Goal: Task Accomplishment & Management: Complete application form

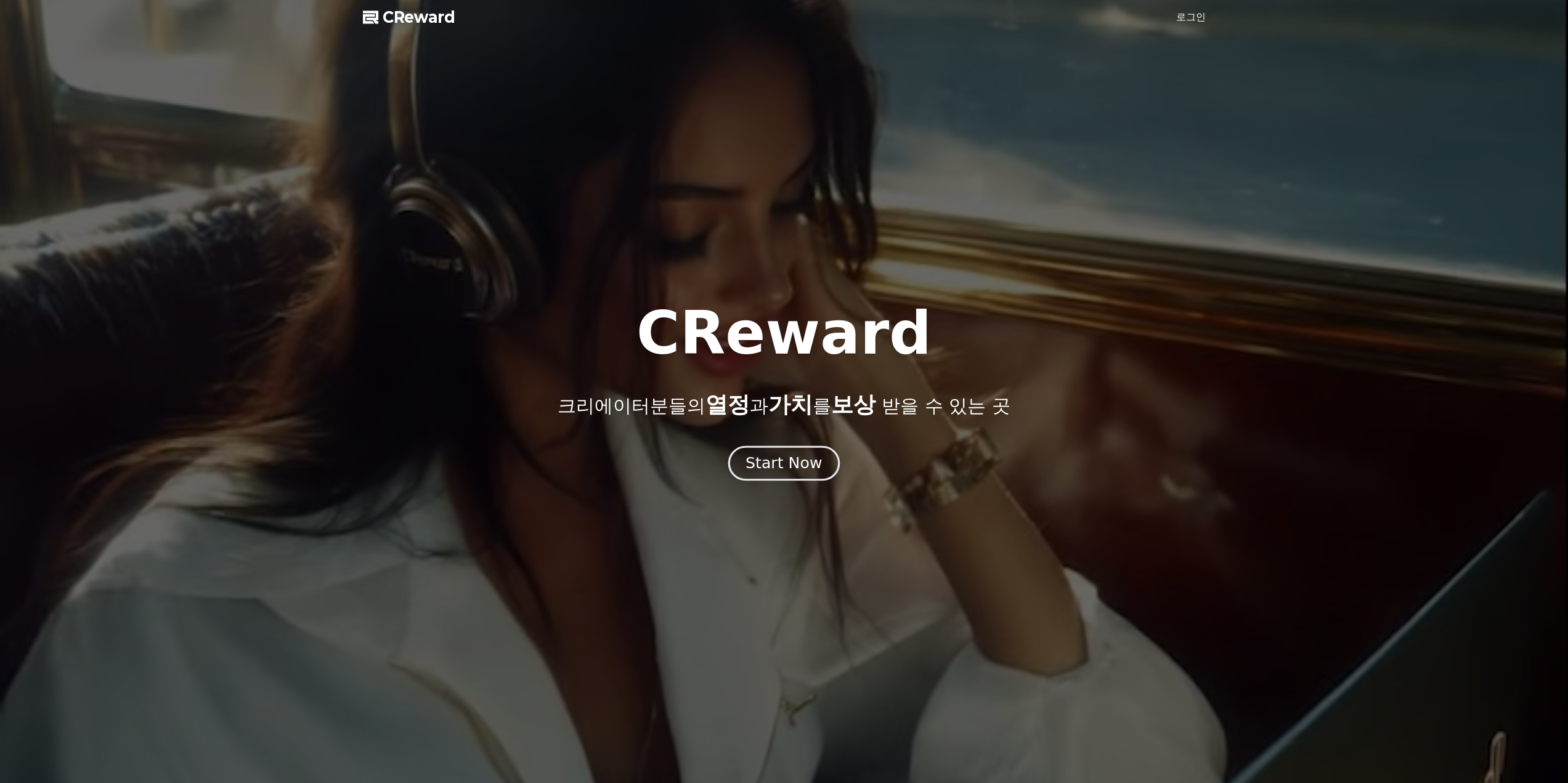
click at [797, 471] on div "Start Now" at bounding box center [783, 463] width 76 height 21
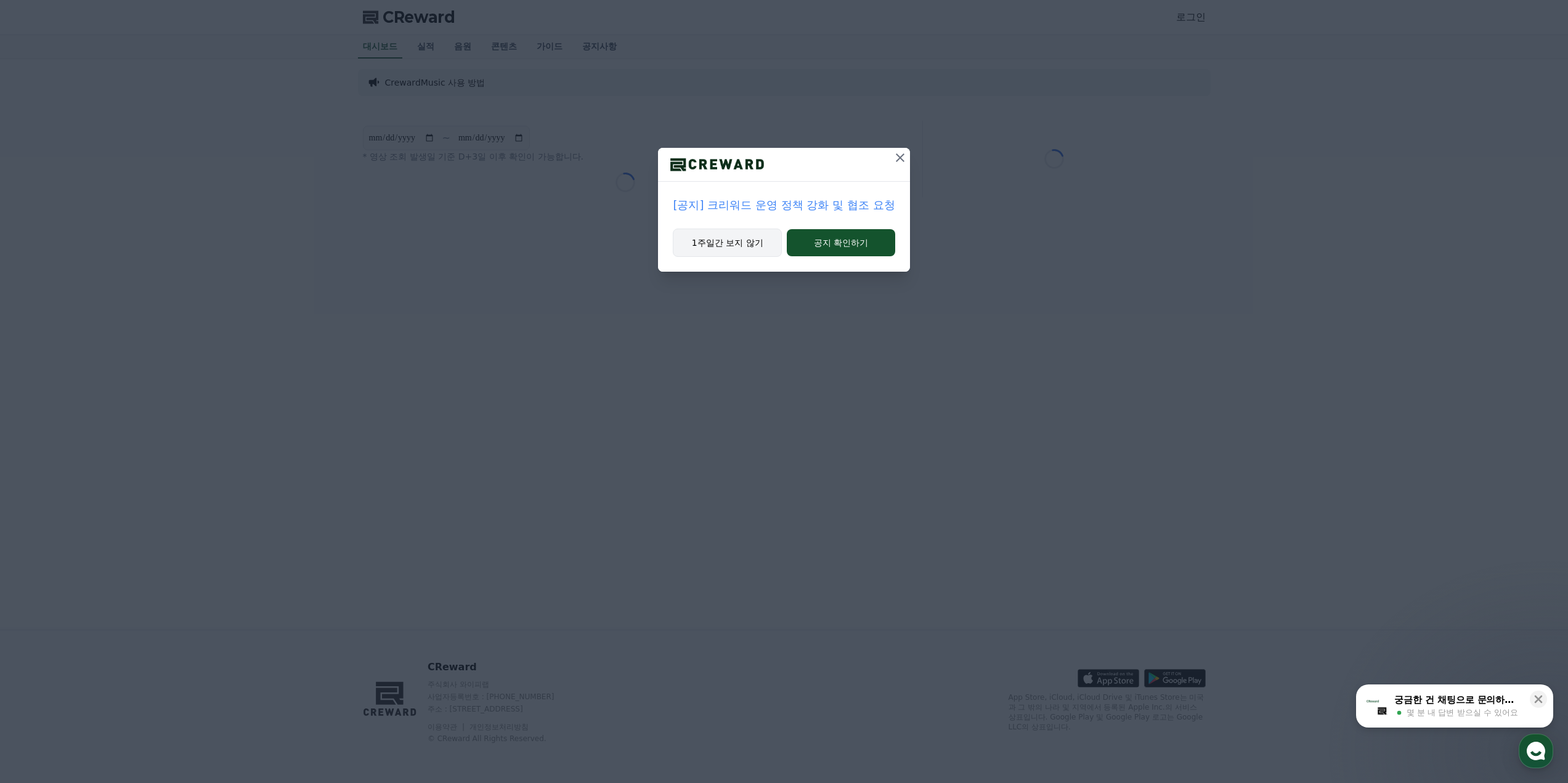
click at [720, 240] on button "1주일간 보지 않기" at bounding box center [727, 242] width 109 height 29
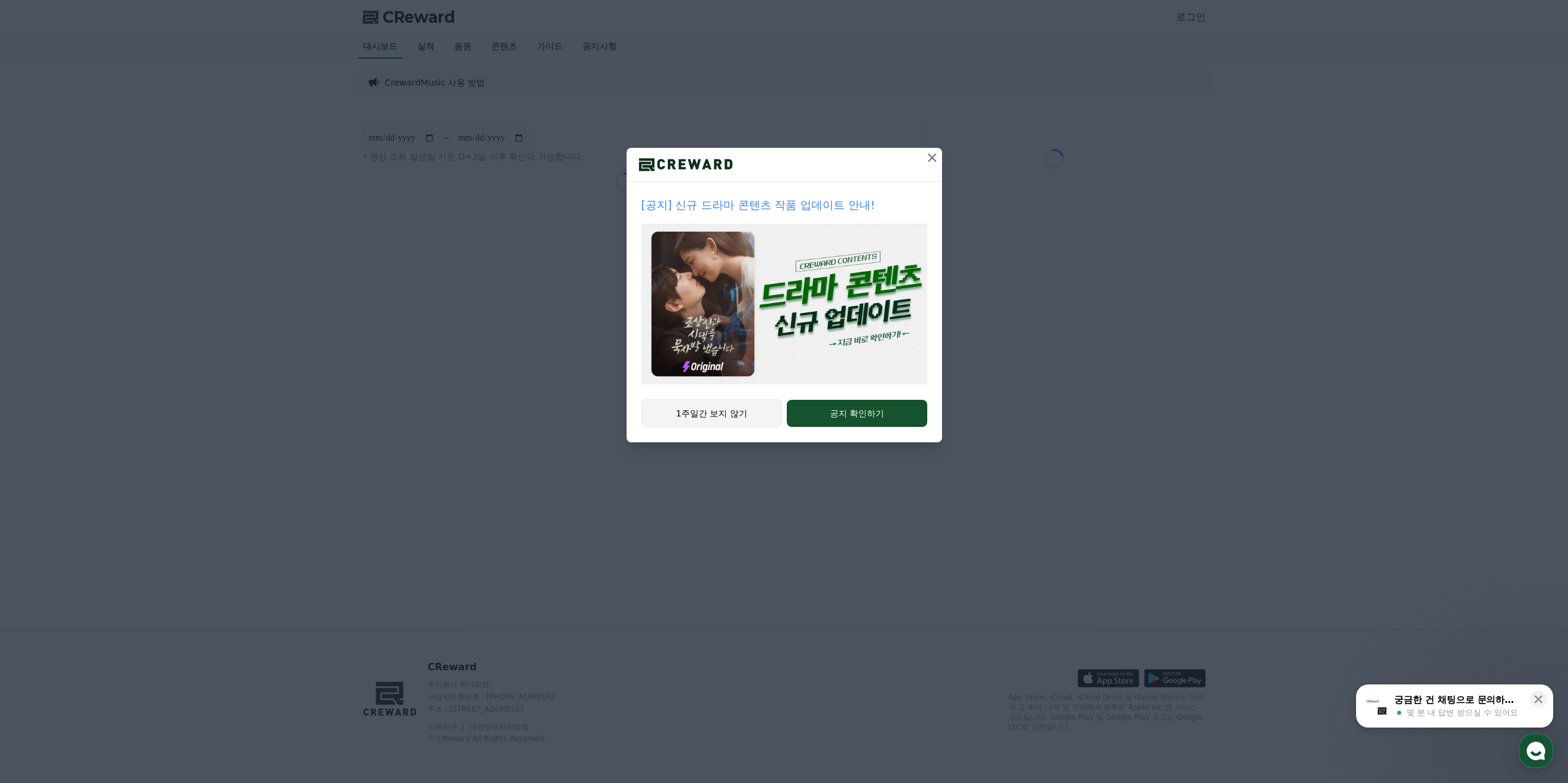
click at [724, 417] on button "1주일간 보지 않기" at bounding box center [712, 413] width 141 height 29
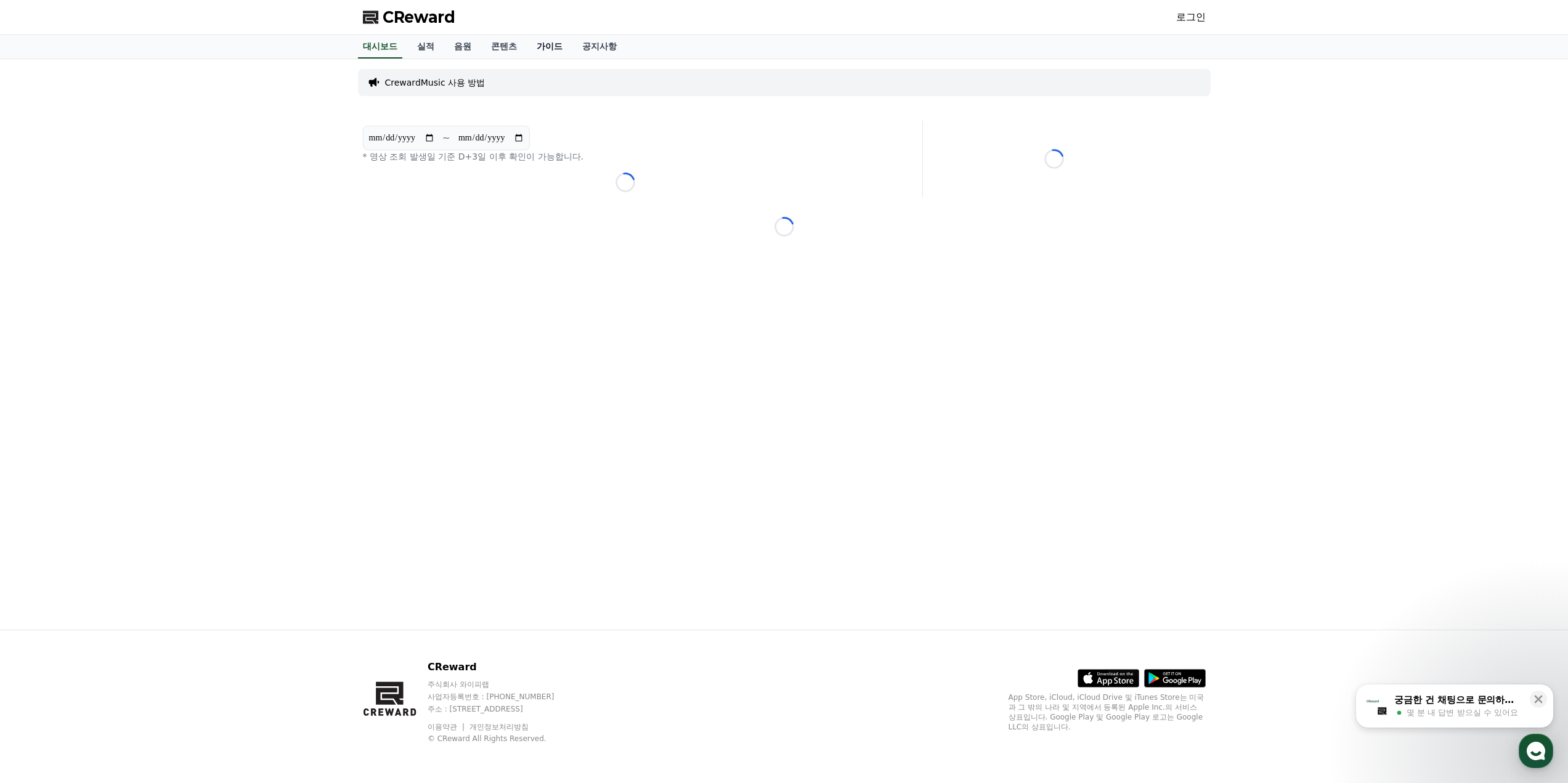
click at [553, 43] on link "가이드" at bounding box center [549, 47] width 45 height 24
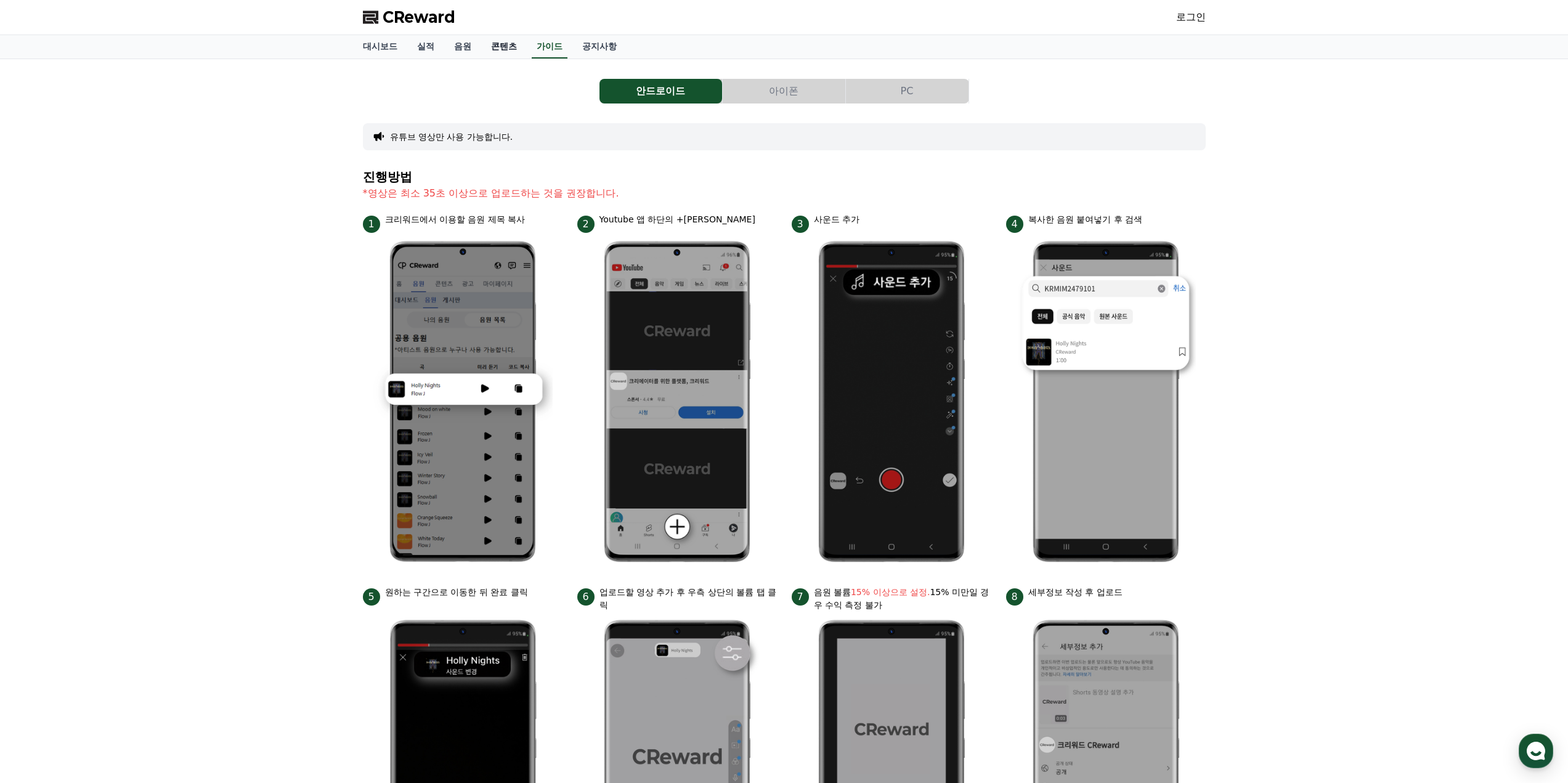
click at [495, 50] on link "콘텐츠" at bounding box center [504, 47] width 45 height 24
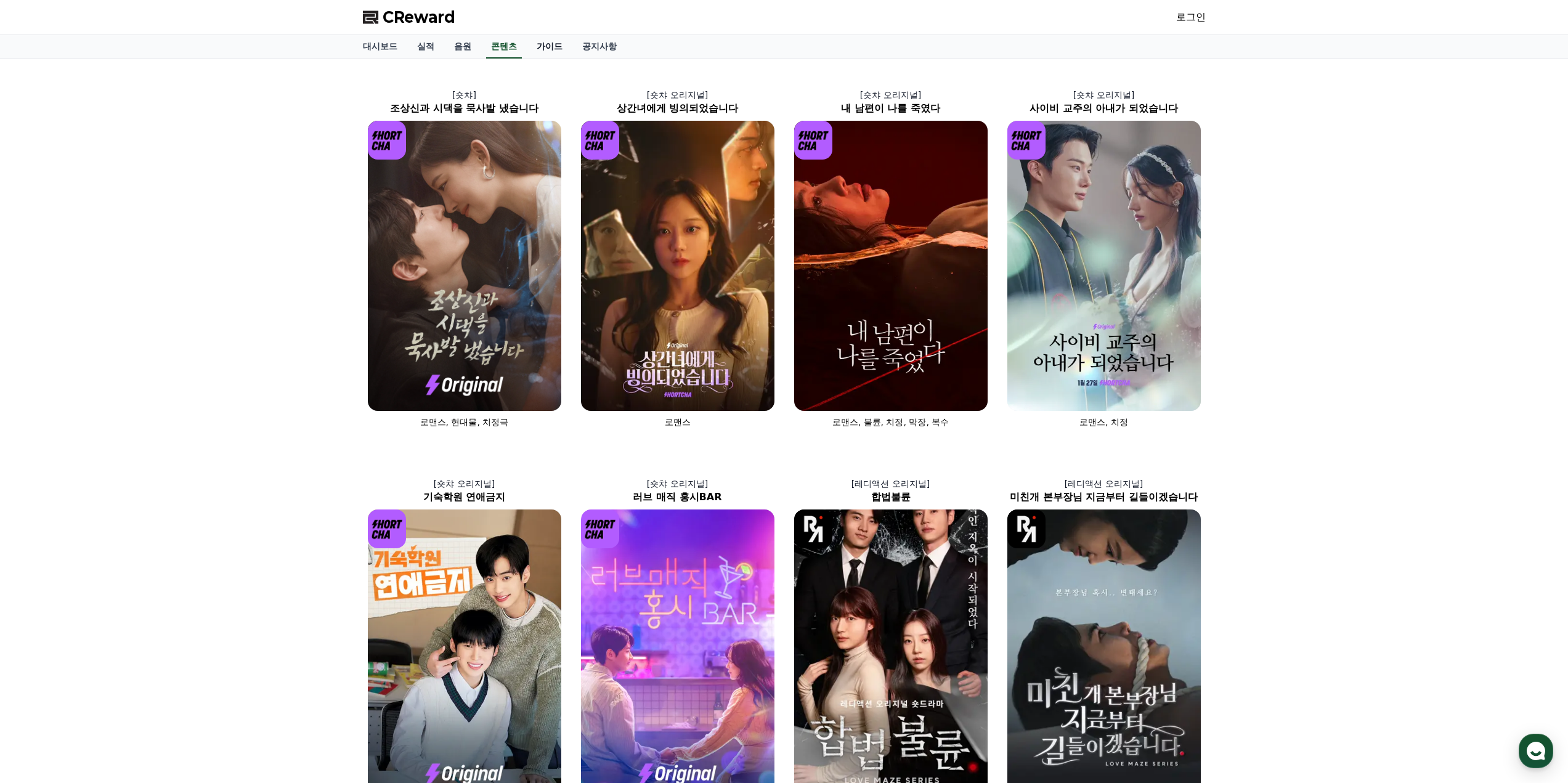
click at [554, 43] on link "가이드" at bounding box center [549, 47] width 45 height 24
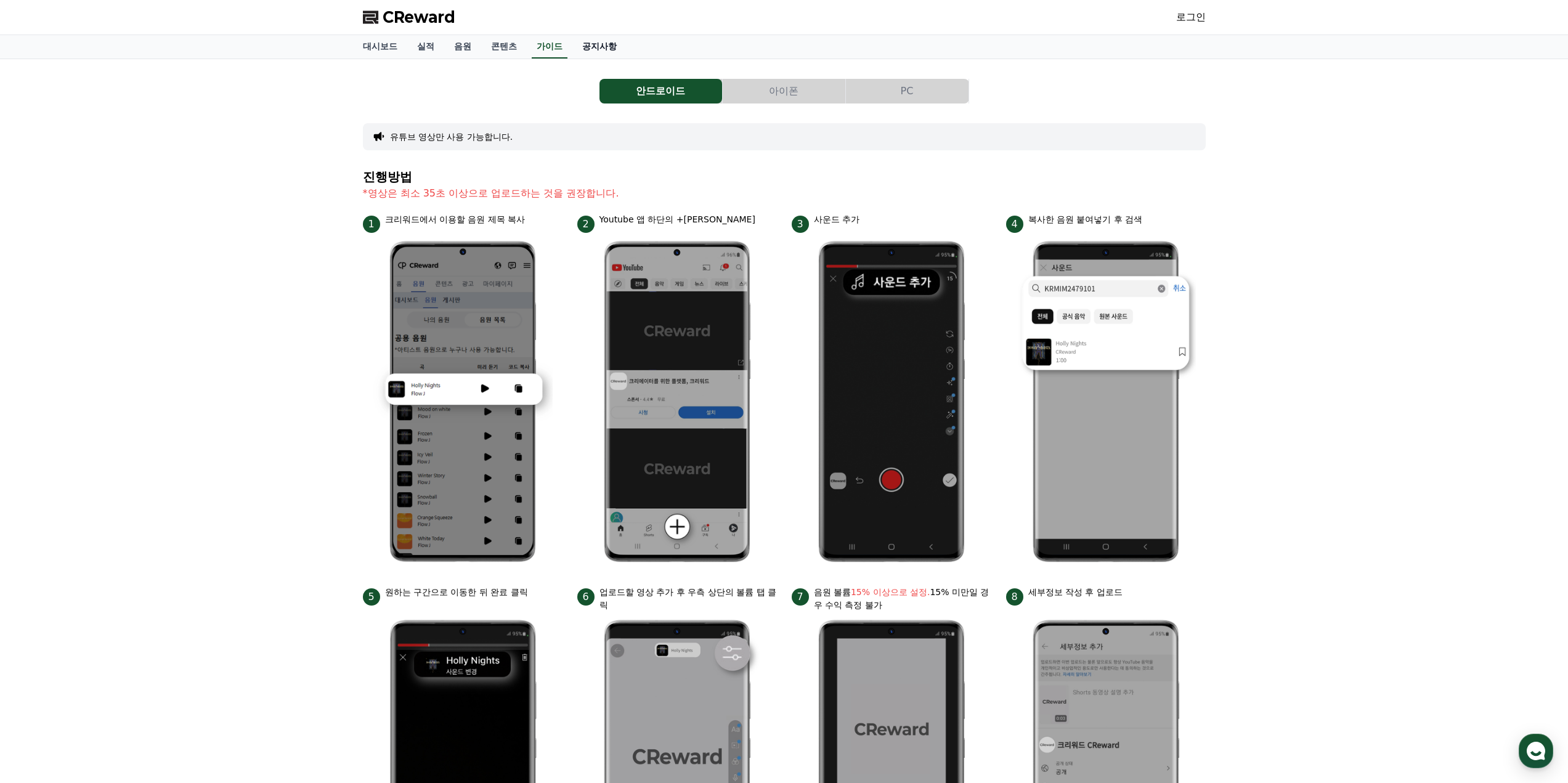
click at [600, 48] on link "공지사항" at bounding box center [600, 47] width 55 height 24
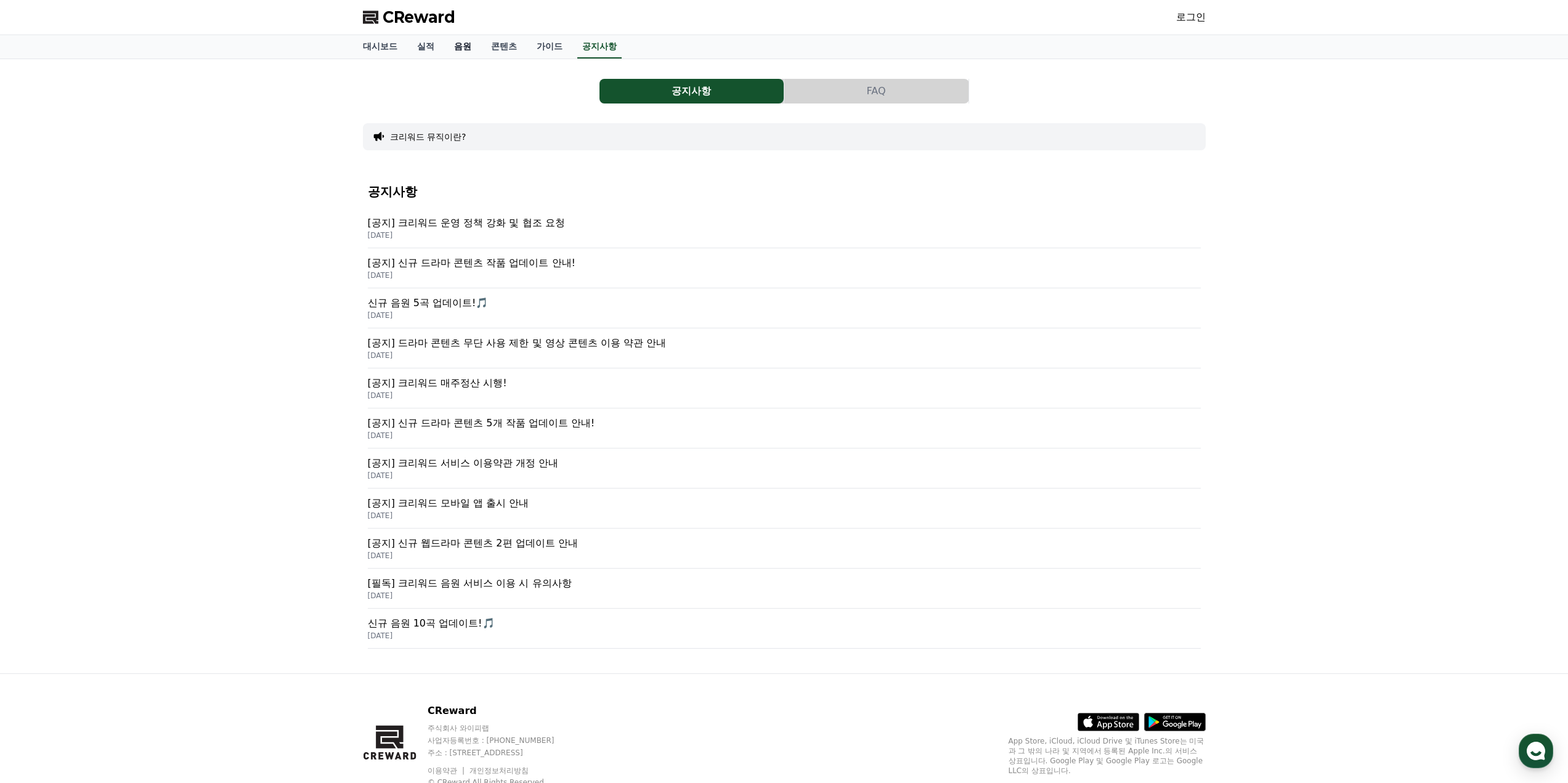
click at [466, 45] on link "음원" at bounding box center [463, 47] width 37 height 24
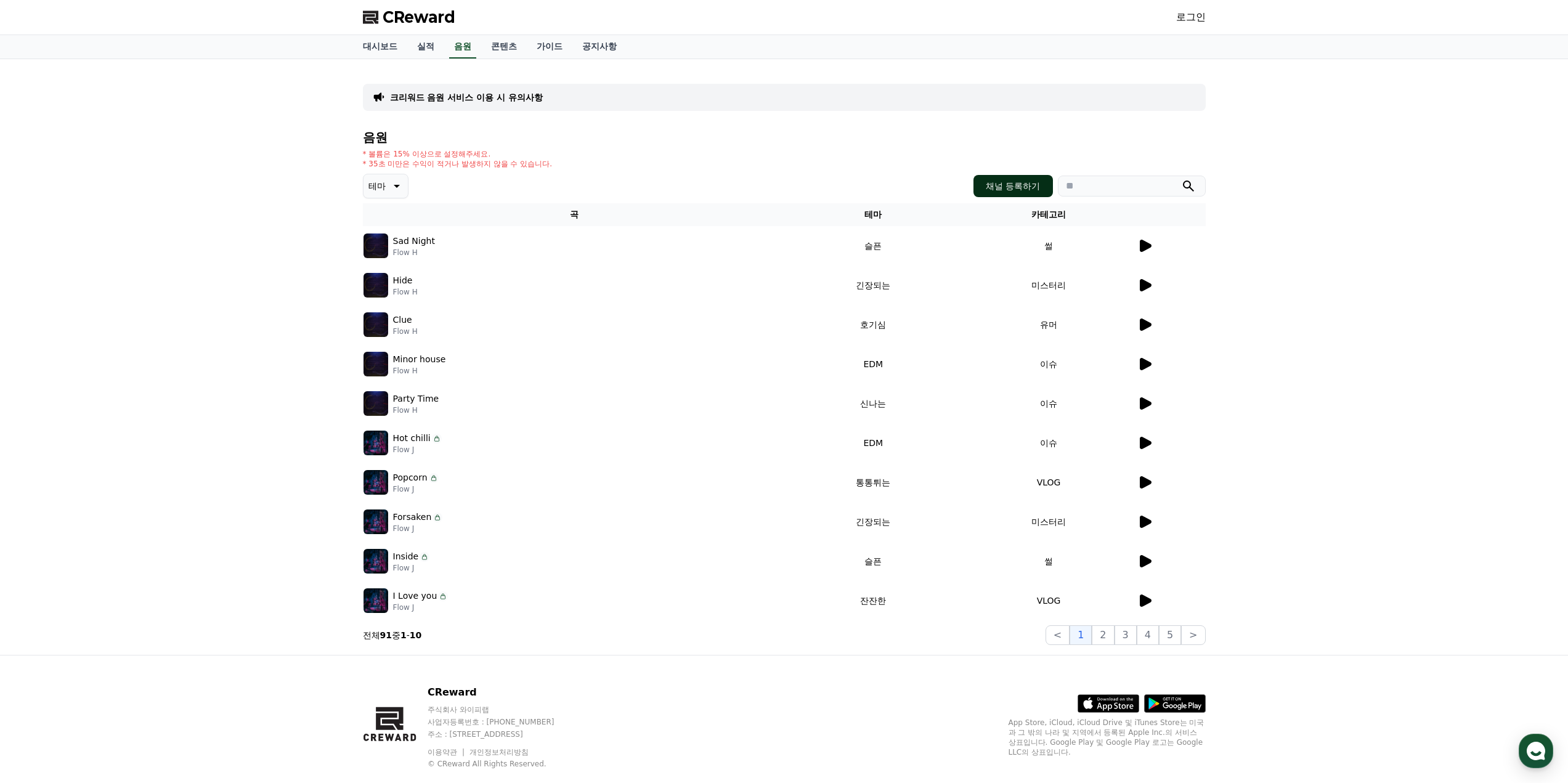
click at [993, 182] on button "채널 등록하기" at bounding box center [1012, 186] width 79 height 22
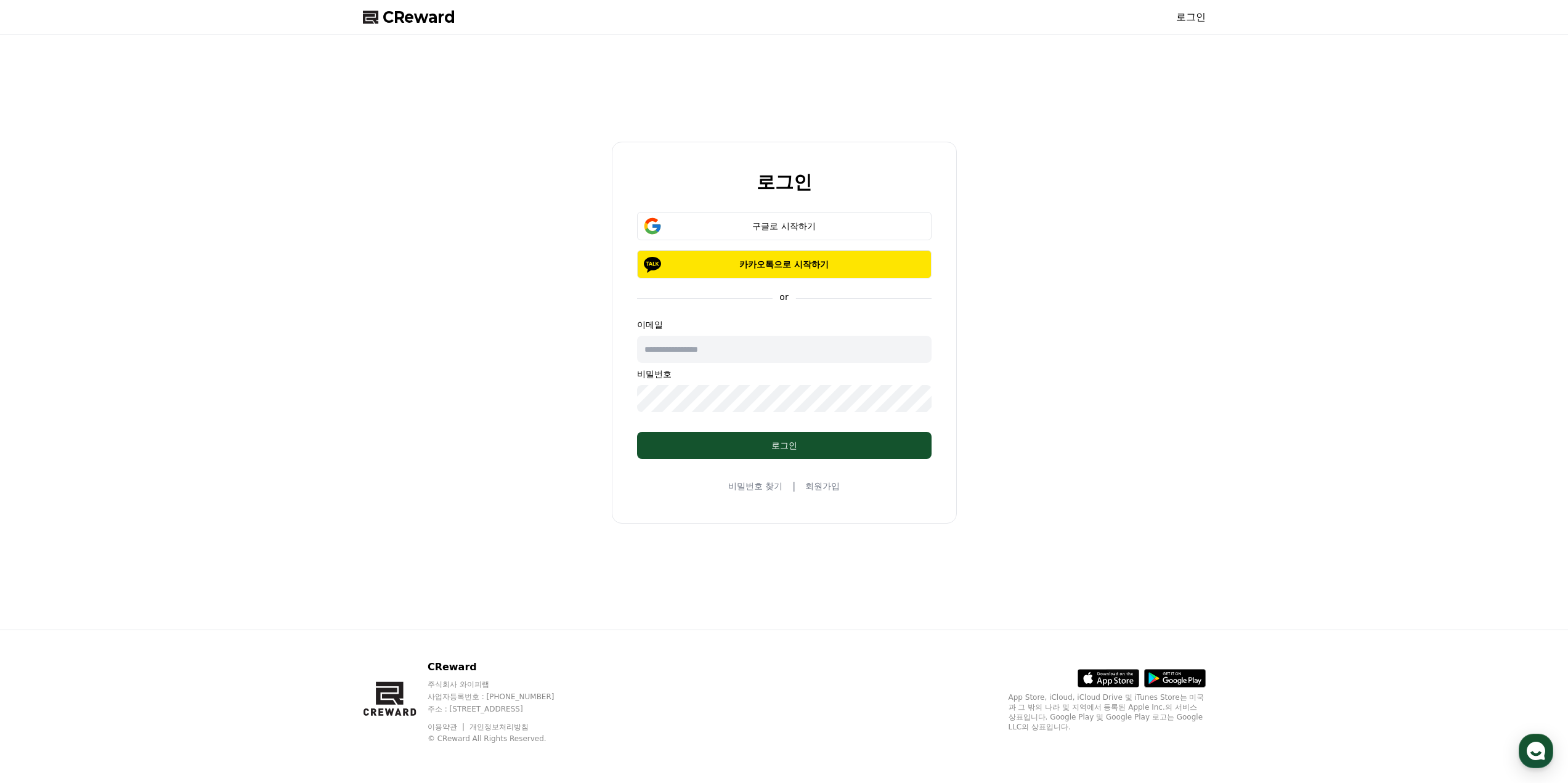
click at [818, 486] on link "회원가입" at bounding box center [822, 486] width 34 height 13
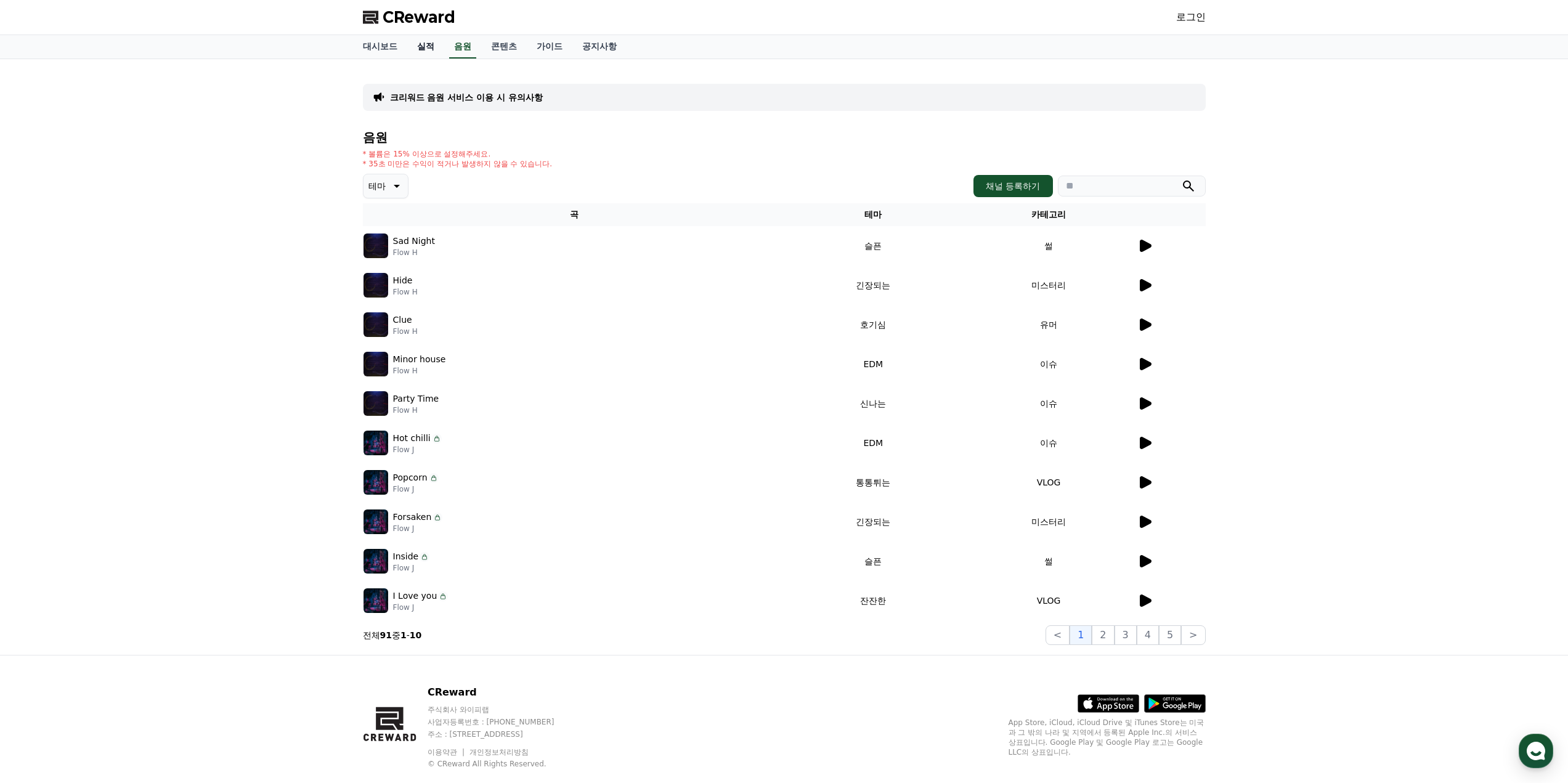
click at [433, 54] on link "실적" at bounding box center [426, 47] width 37 height 24
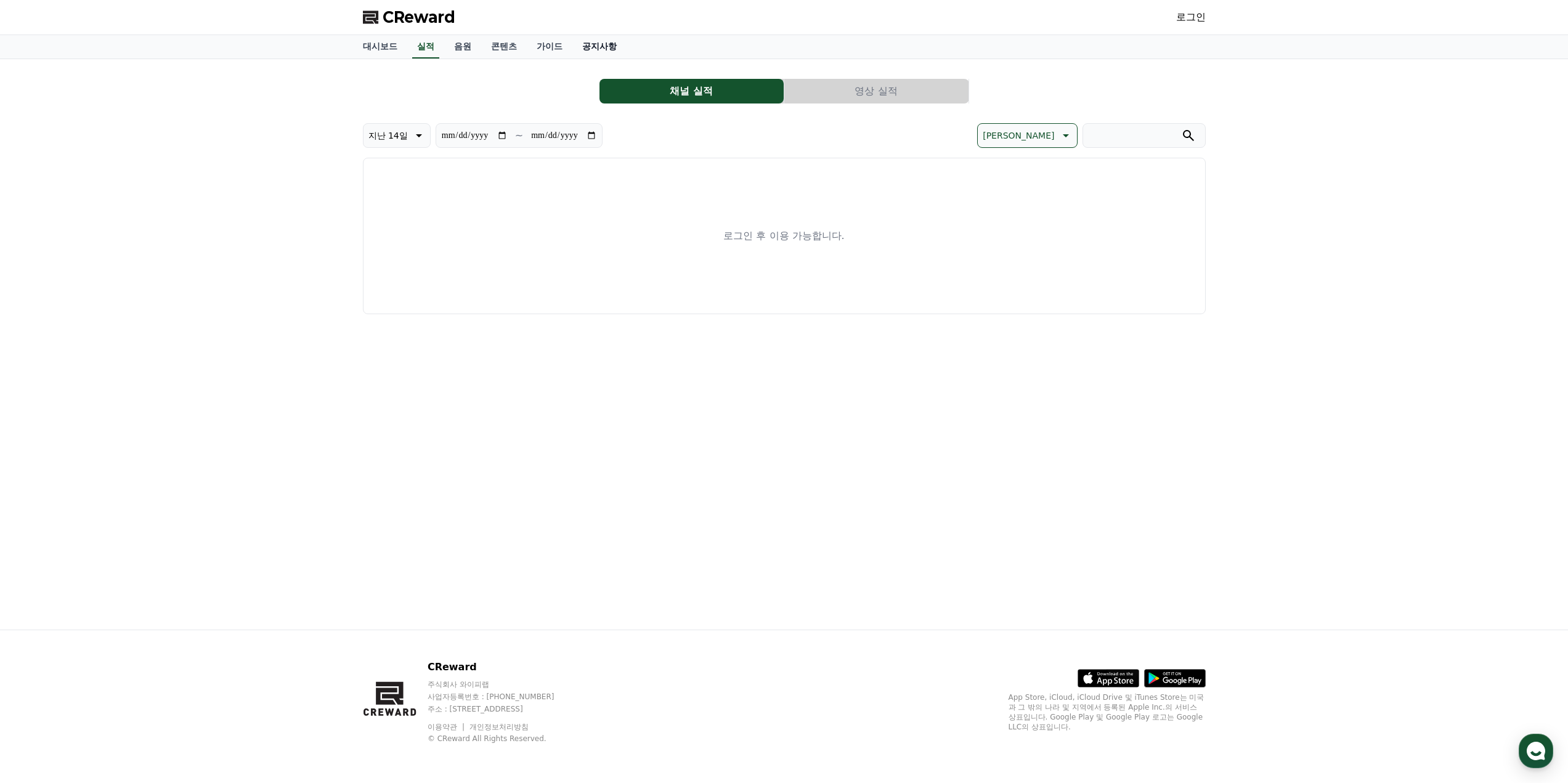
click at [611, 36] on link "공지사항" at bounding box center [600, 47] width 55 height 24
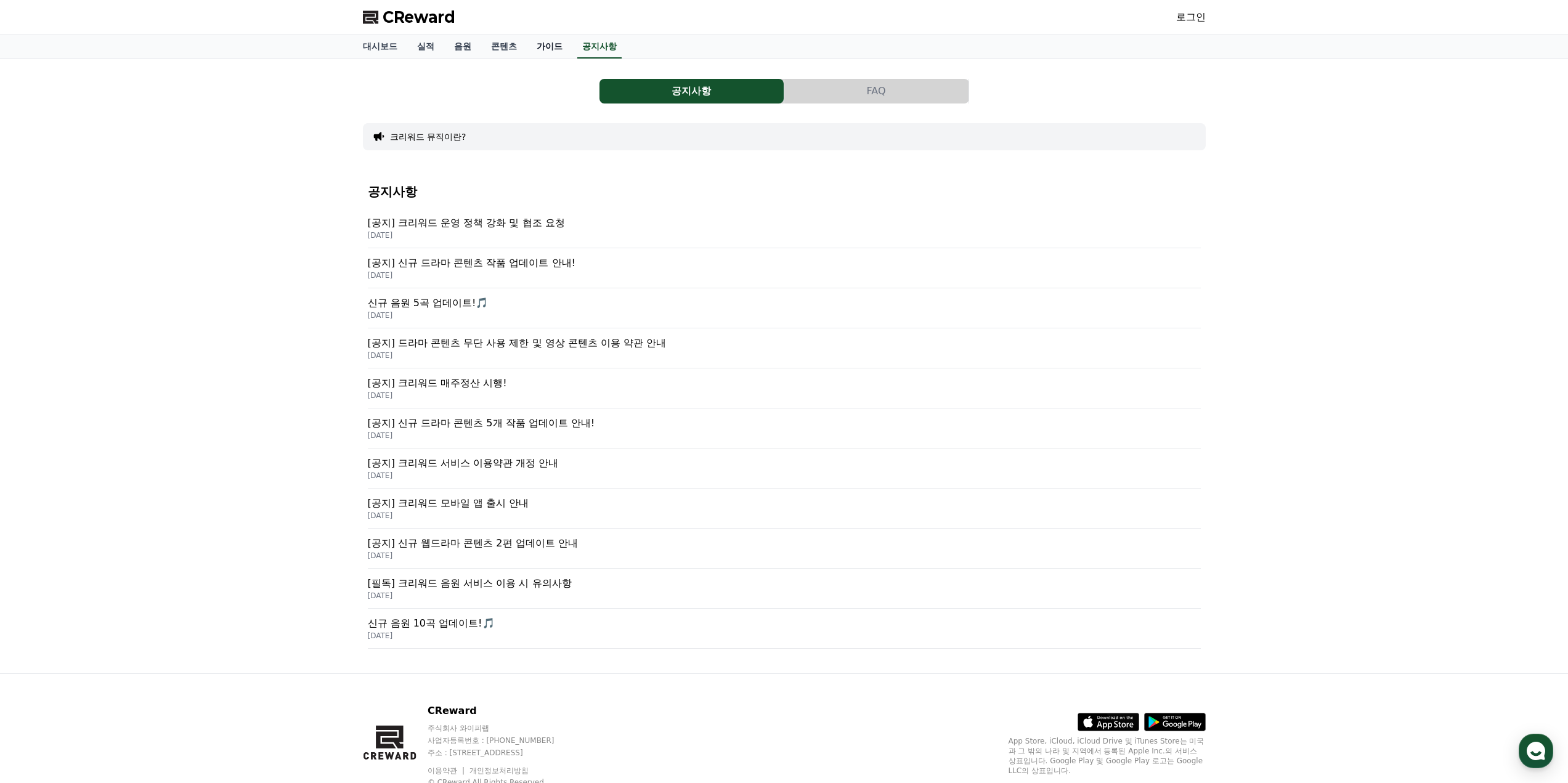
click at [549, 44] on link "가이드" at bounding box center [549, 47] width 45 height 24
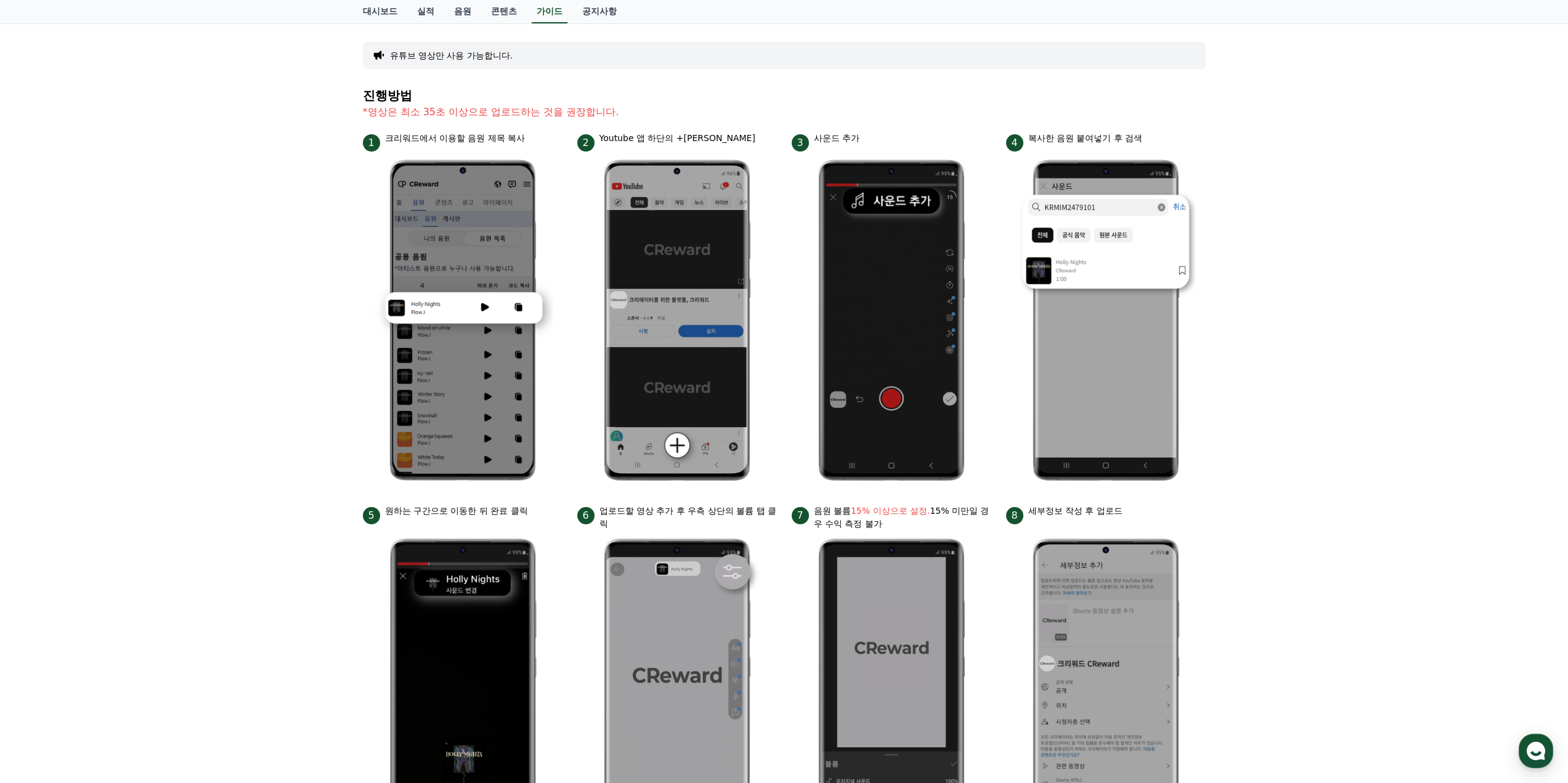
scroll to position [22, 0]
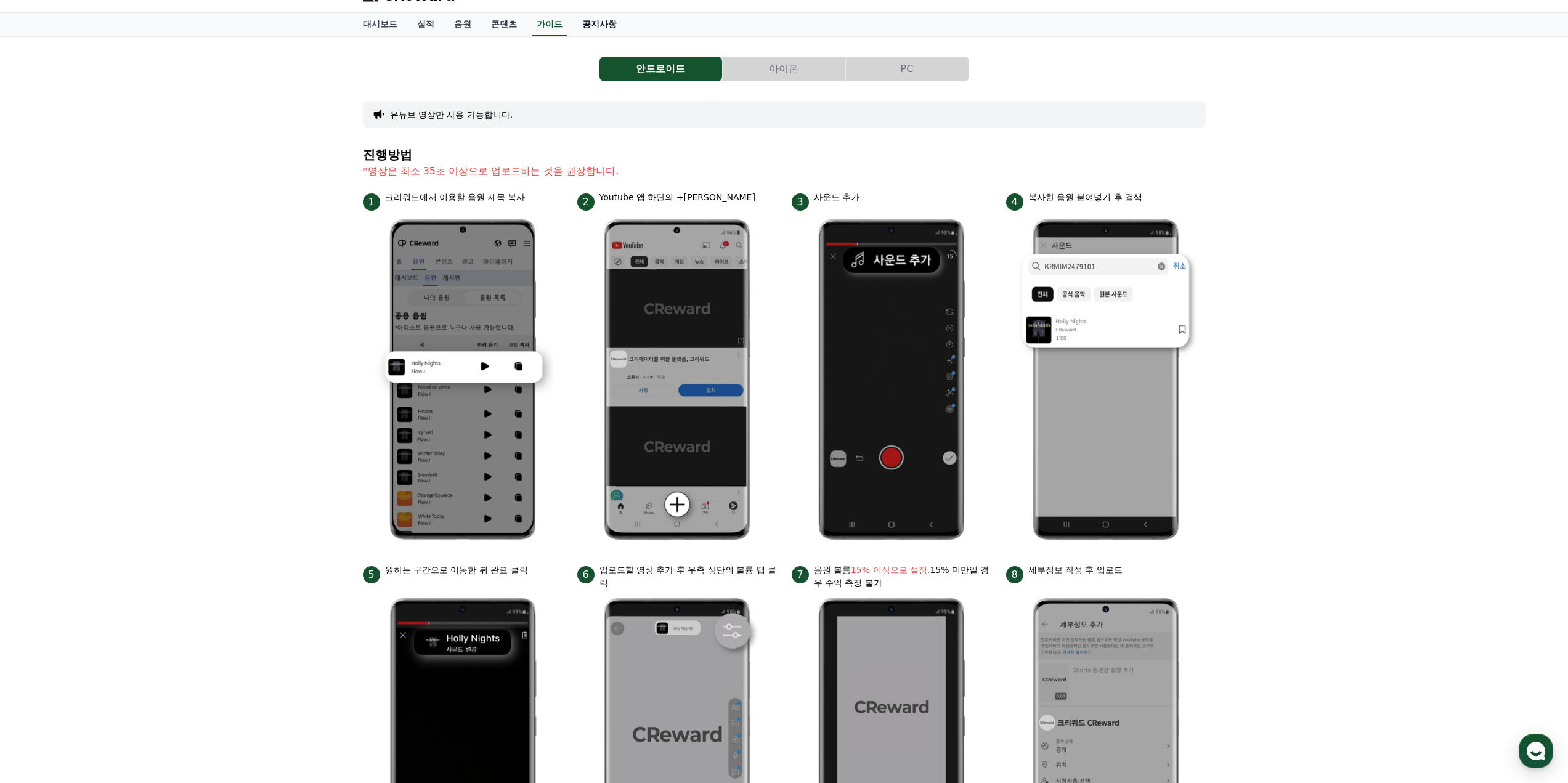
click at [591, 21] on link "공지사항" at bounding box center [600, 25] width 55 height 24
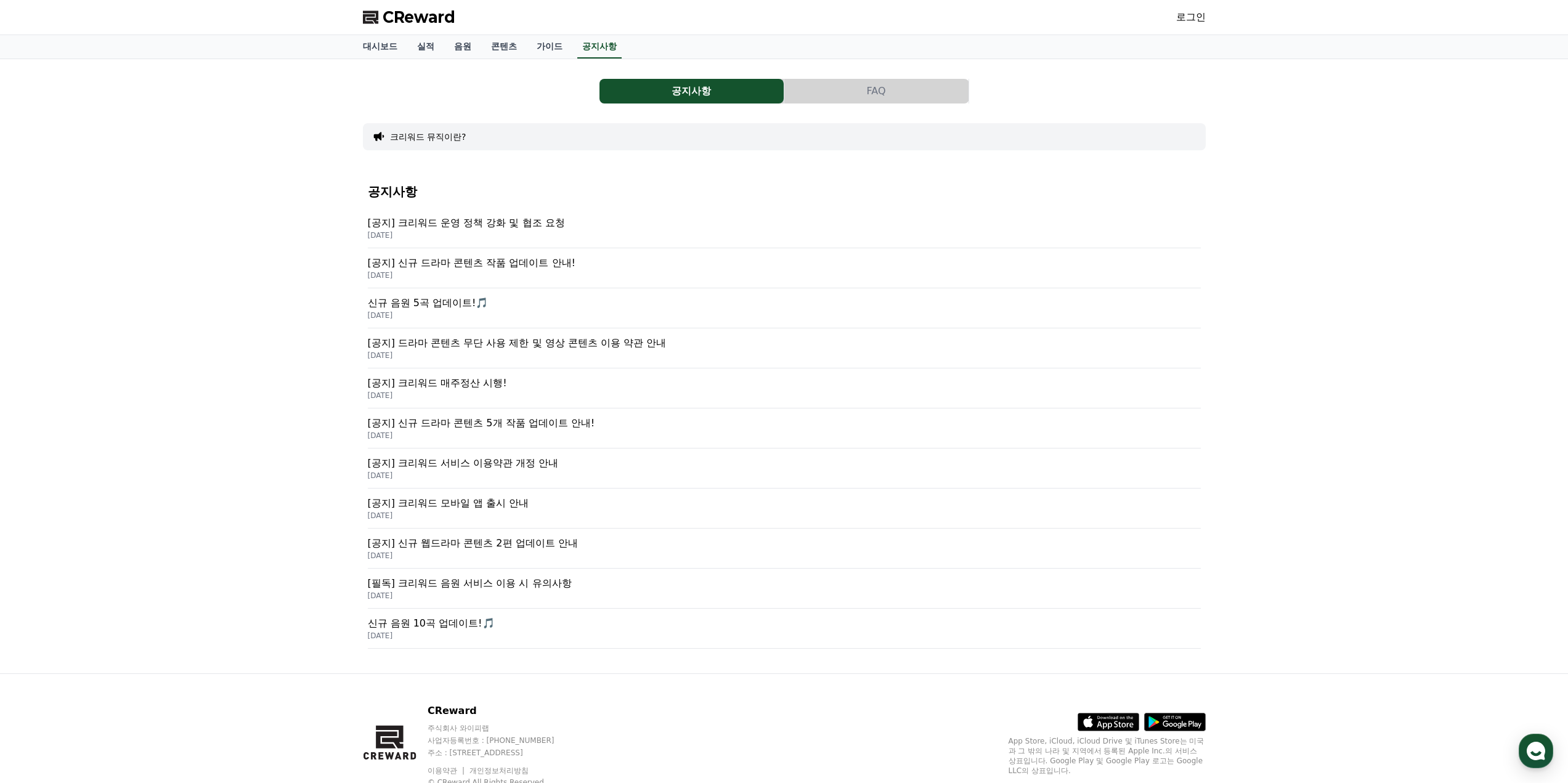
click at [512, 221] on p "[공지] 크리워드 운영 정책 강화 및 협조 요청" at bounding box center [784, 223] width 833 height 15
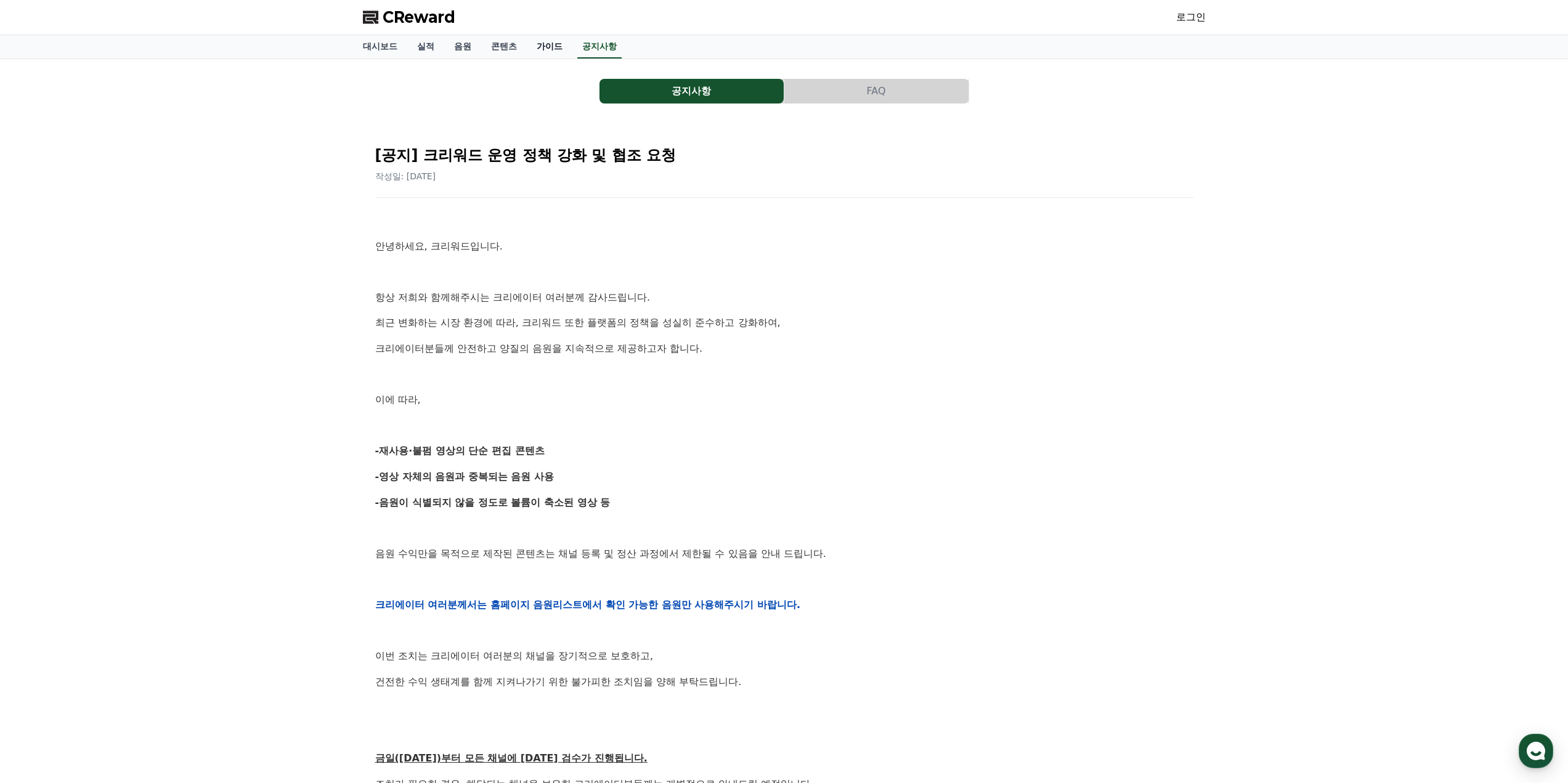
click at [546, 50] on link "가이드" at bounding box center [549, 47] width 45 height 24
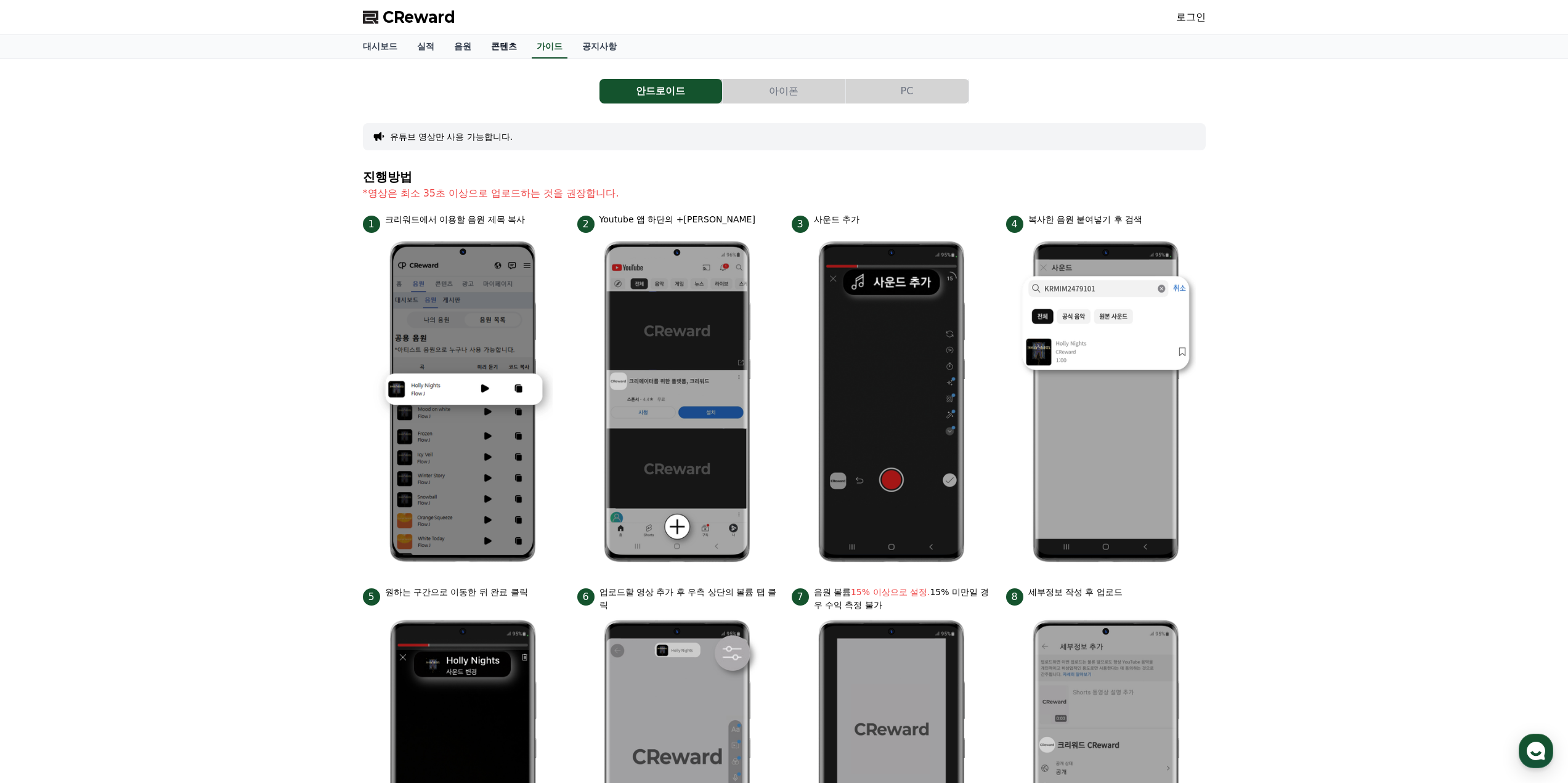
click at [517, 35] on link "콘텐츠" at bounding box center [504, 47] width 45 height 24
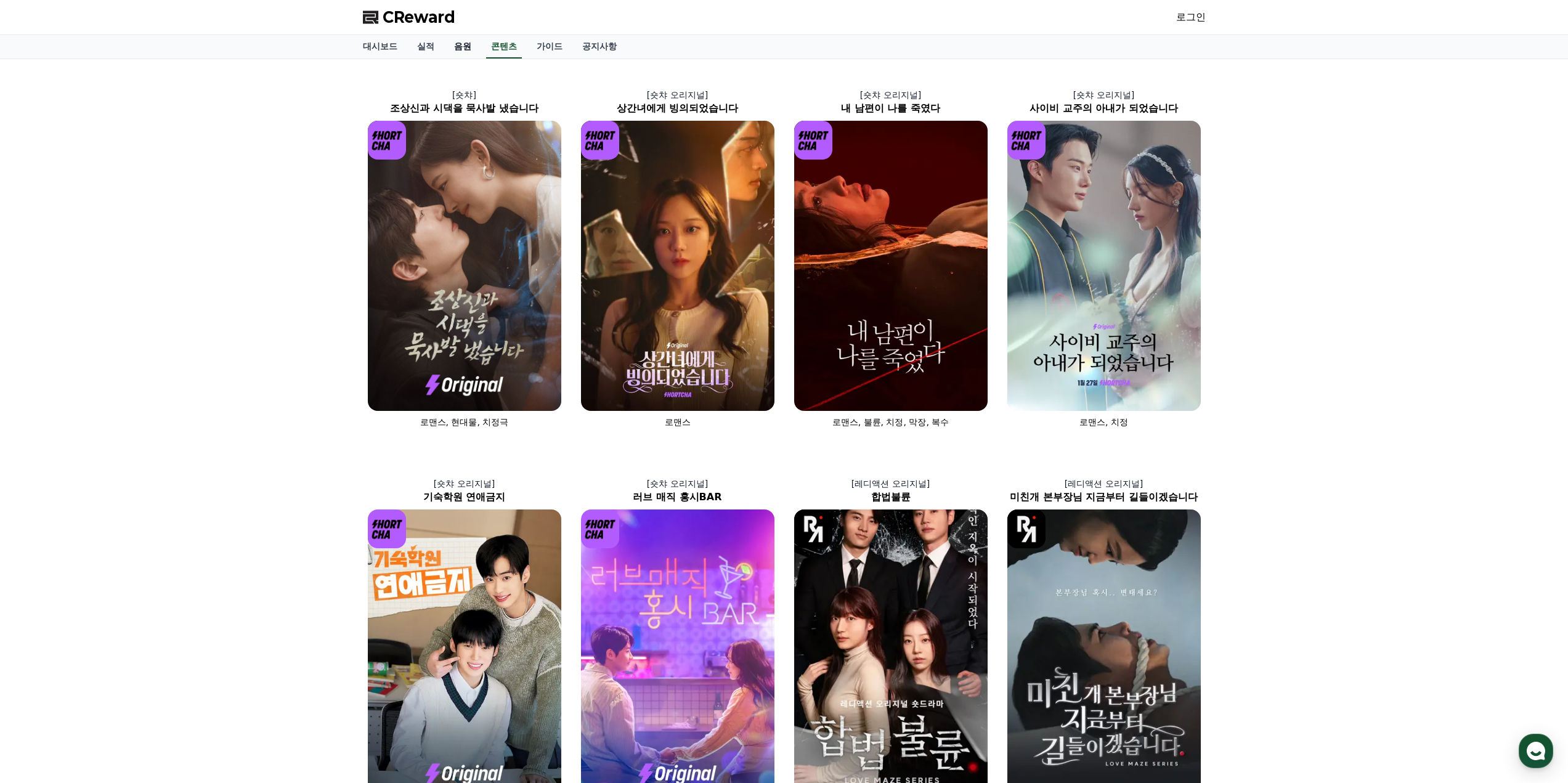
click at [465, 50] on link "음원" at bounding box center [463, 47] width 37 height 24
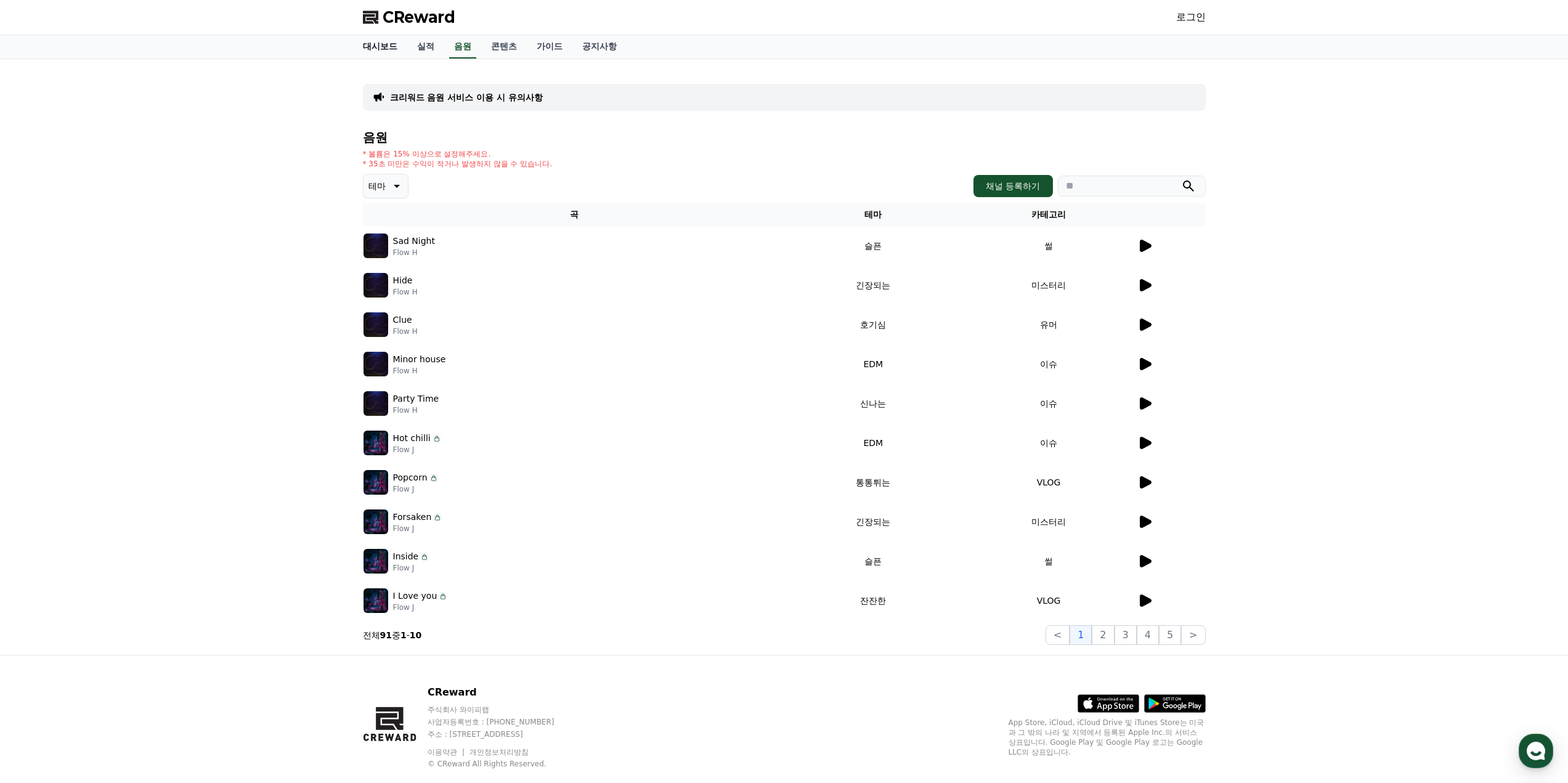
click at [393, 50] on link "대시보드" at bounding box center [380, 47] width 55 height 24
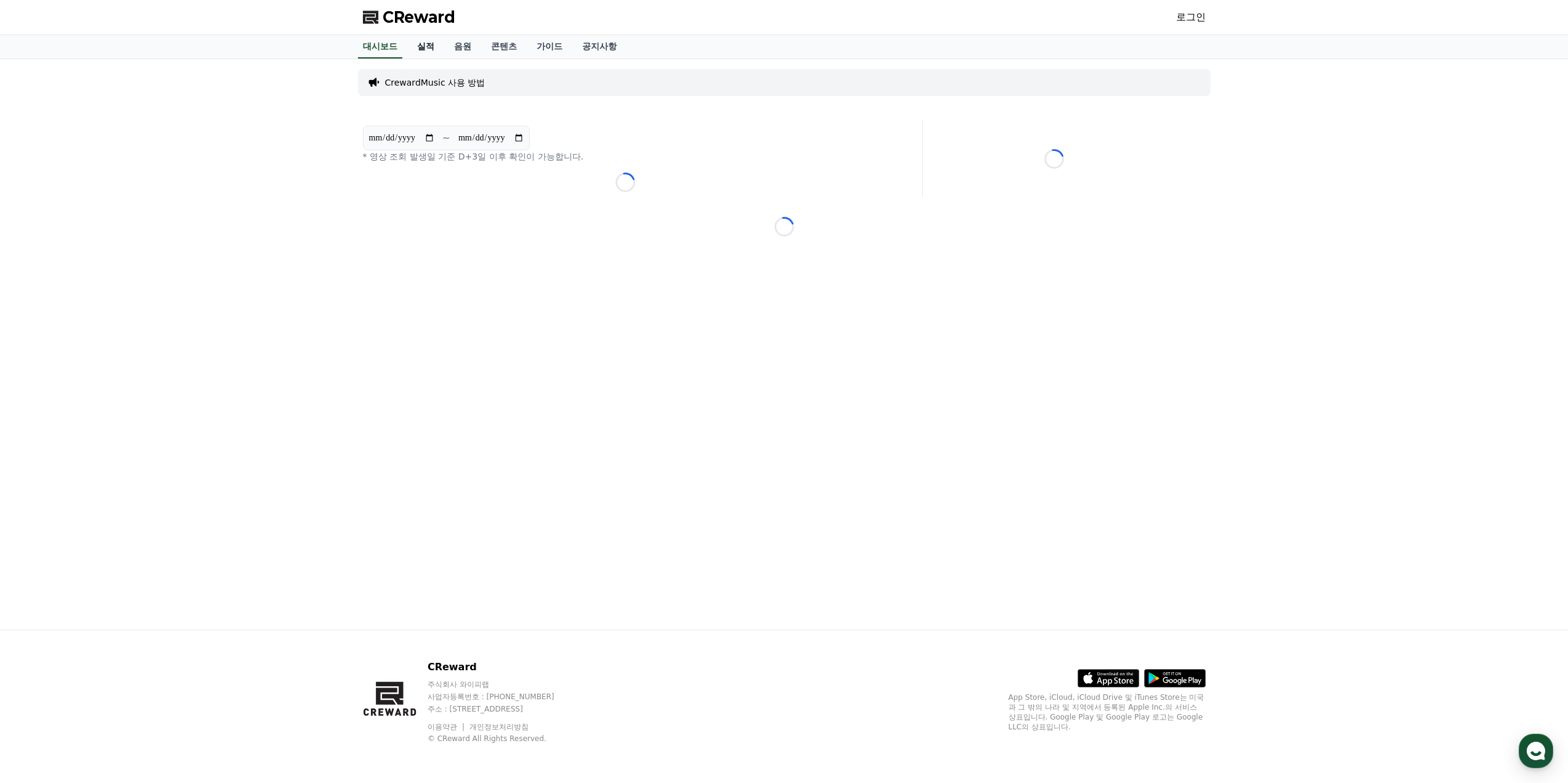
click at [427, 45] on link "실적" at bounding box center [426, 47] width 37 height 24
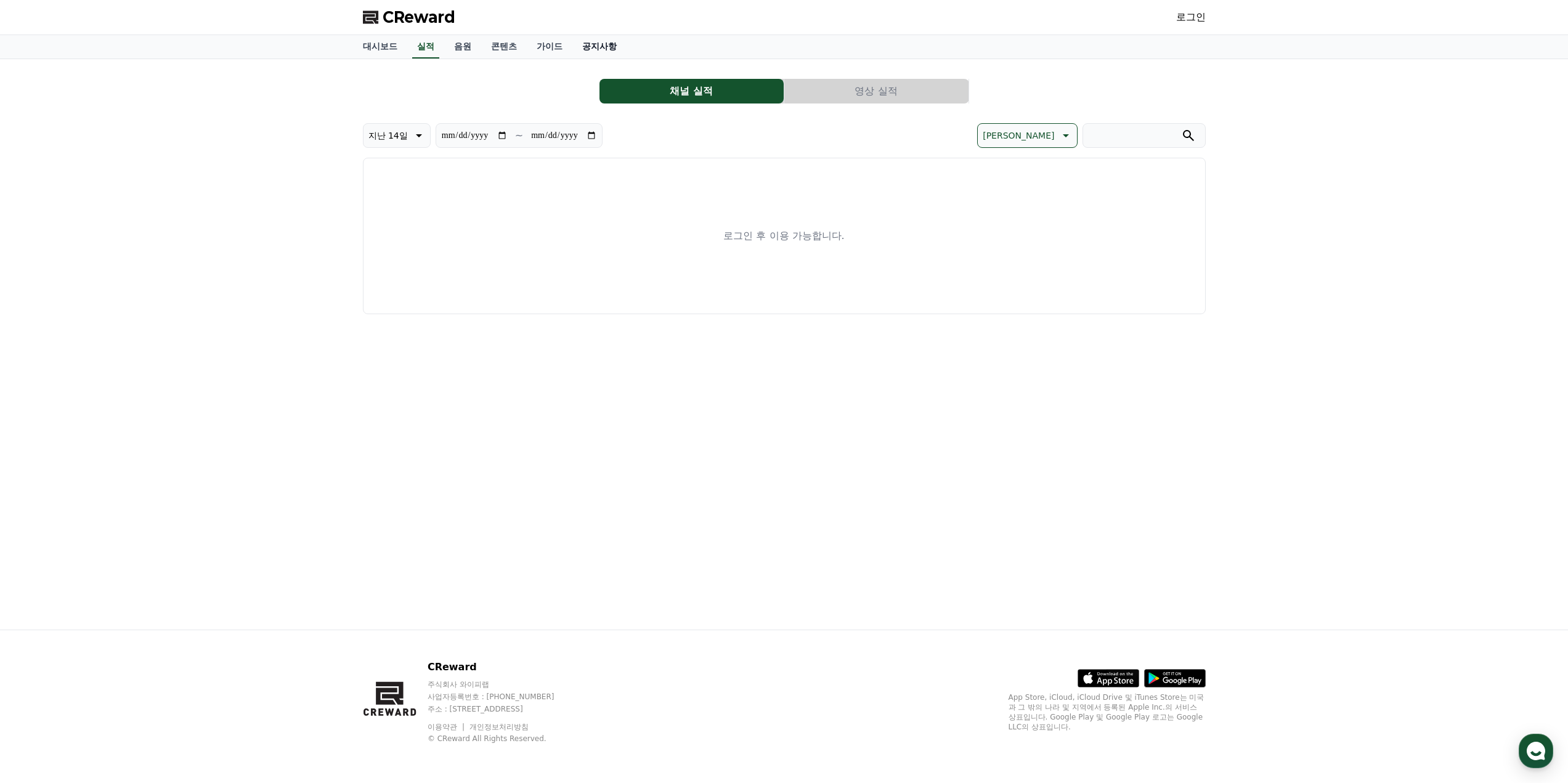
click at [595, 38] on link "공지사항" at bounding box center [600, 47] width 55 height 24
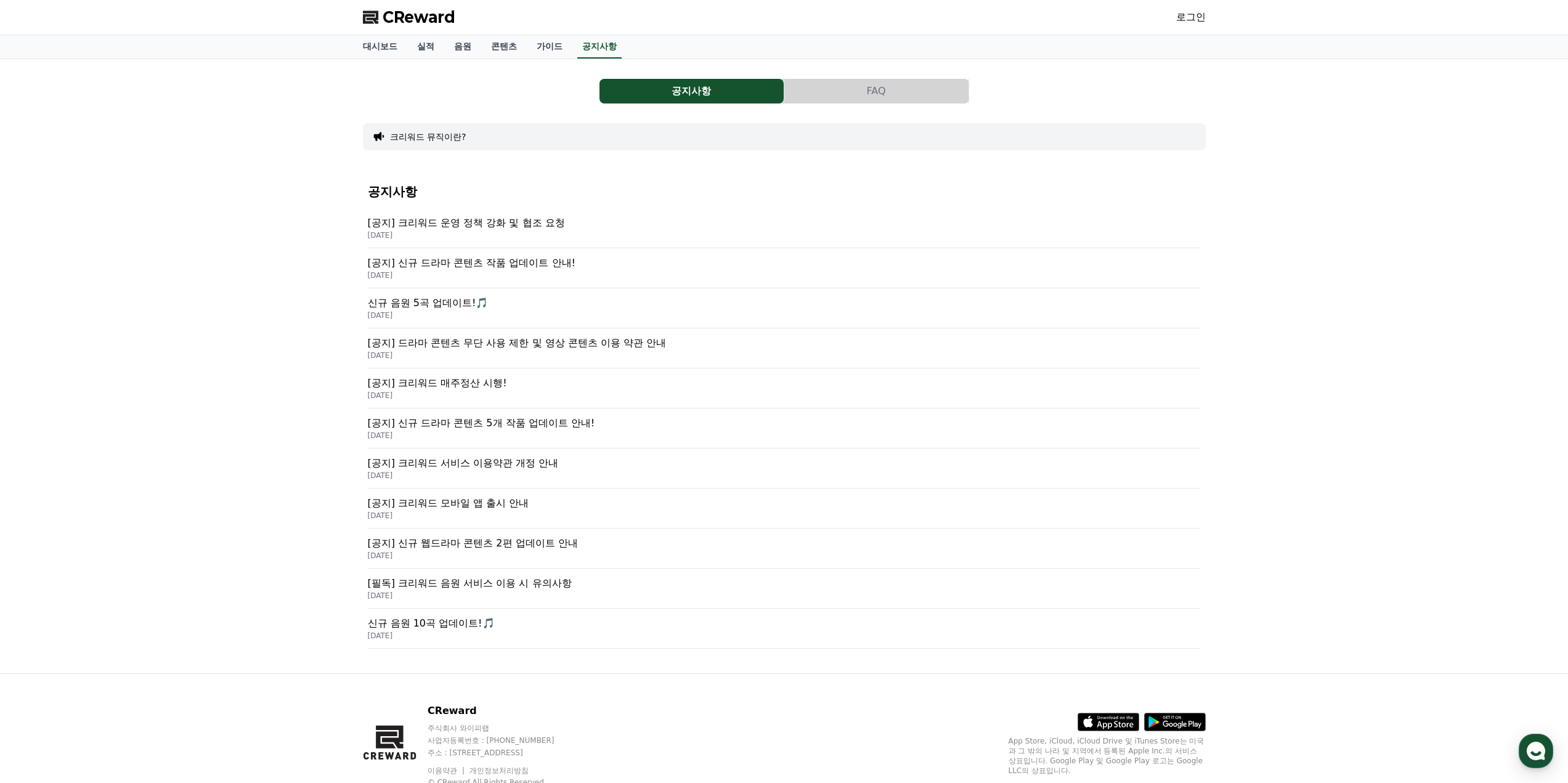
click at [1190, 17] on link "로그인" at bounding box center [1191, 17] width 29 height 15
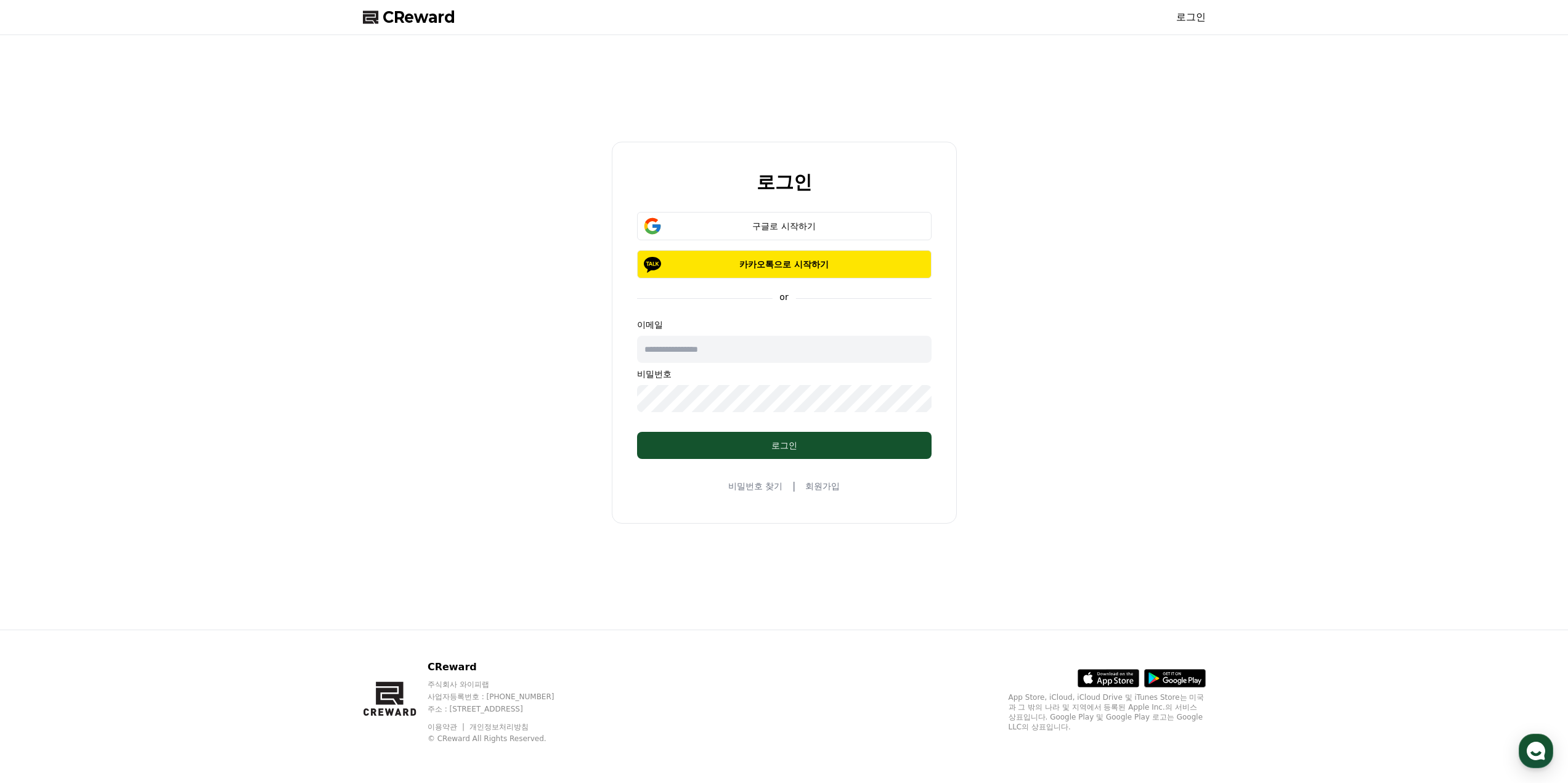
click at [820, 483] on link "회원가입" at bounding box center [822, 486] width 34 height 13
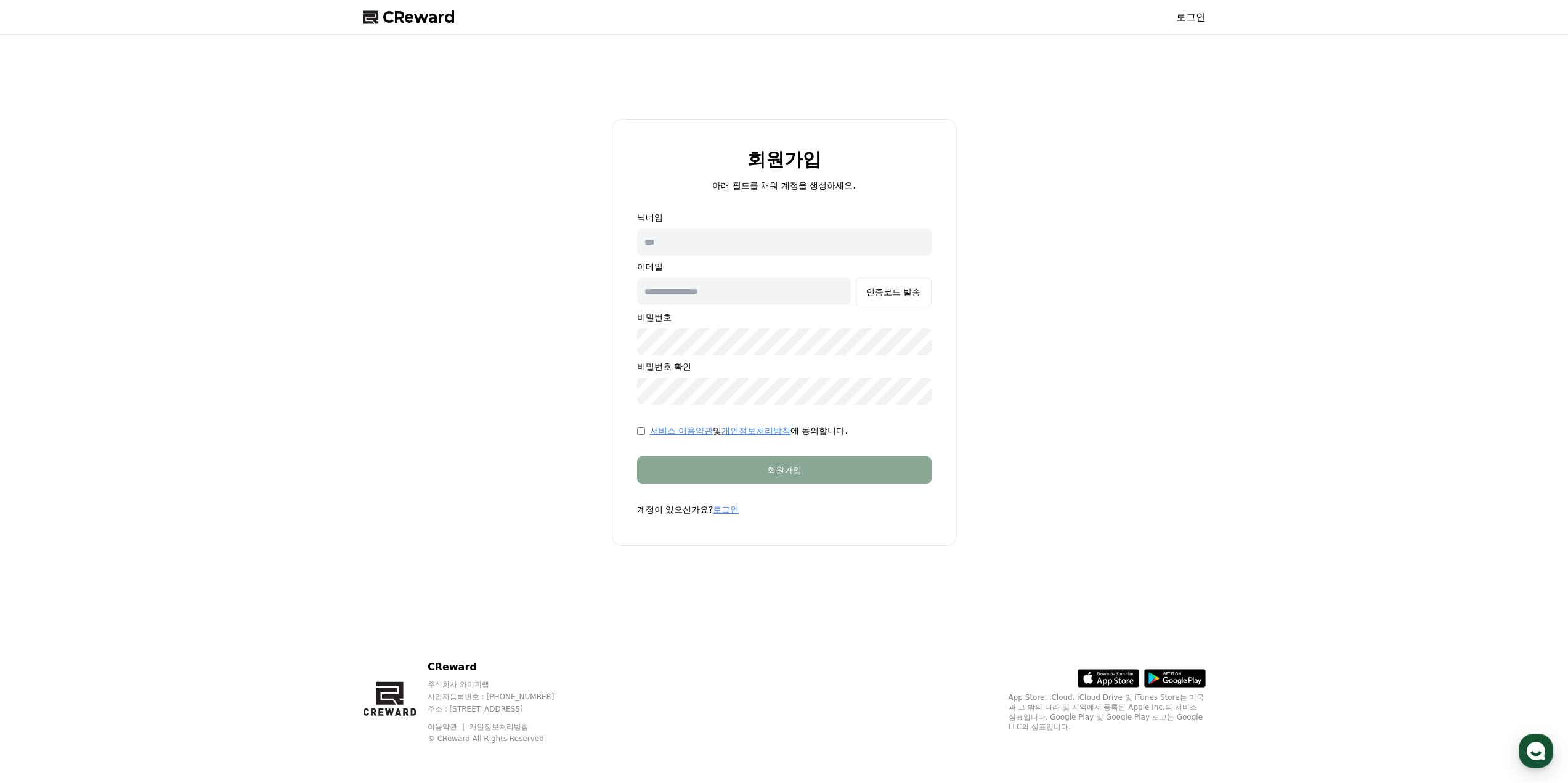
click at [723, 256] on div "닉네임 이메일 인증코드 발송 비밀번호 비밀번호 확인" at bounding box center [784, 307] width 294 height 193
drag, startPoint x: 738, startPoint y: 254, endPoint x: 754, endPoint y: 245, distance: 18.4
click at [740, 254] on input "text" at bounding box center [784, 242] width 294 height 27
type input "*"
type input "**"
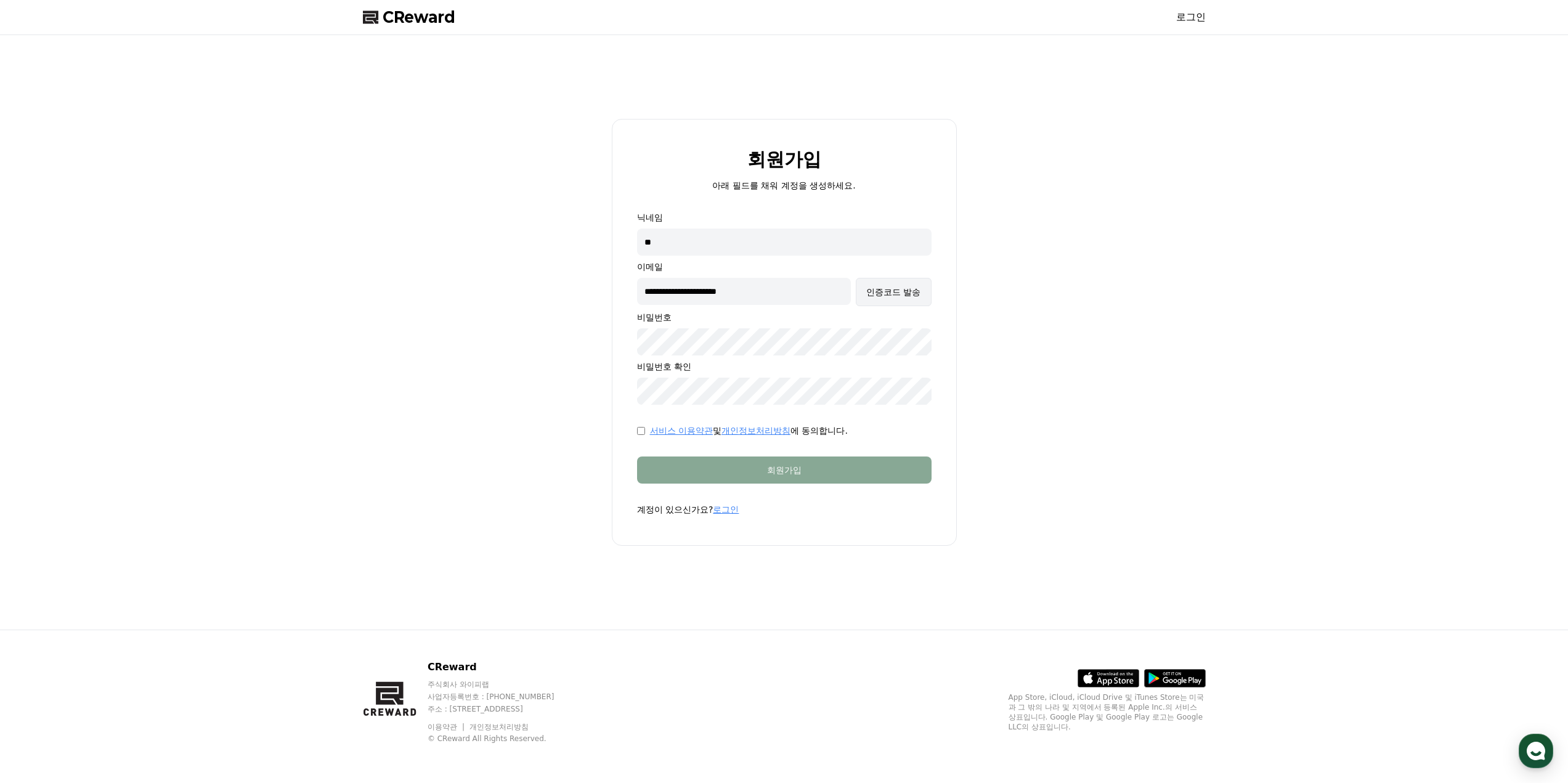
type input "**********"
click at [884, 282] on button "인증코드 발송" at bounding box center [894, 292] width 75 height 29
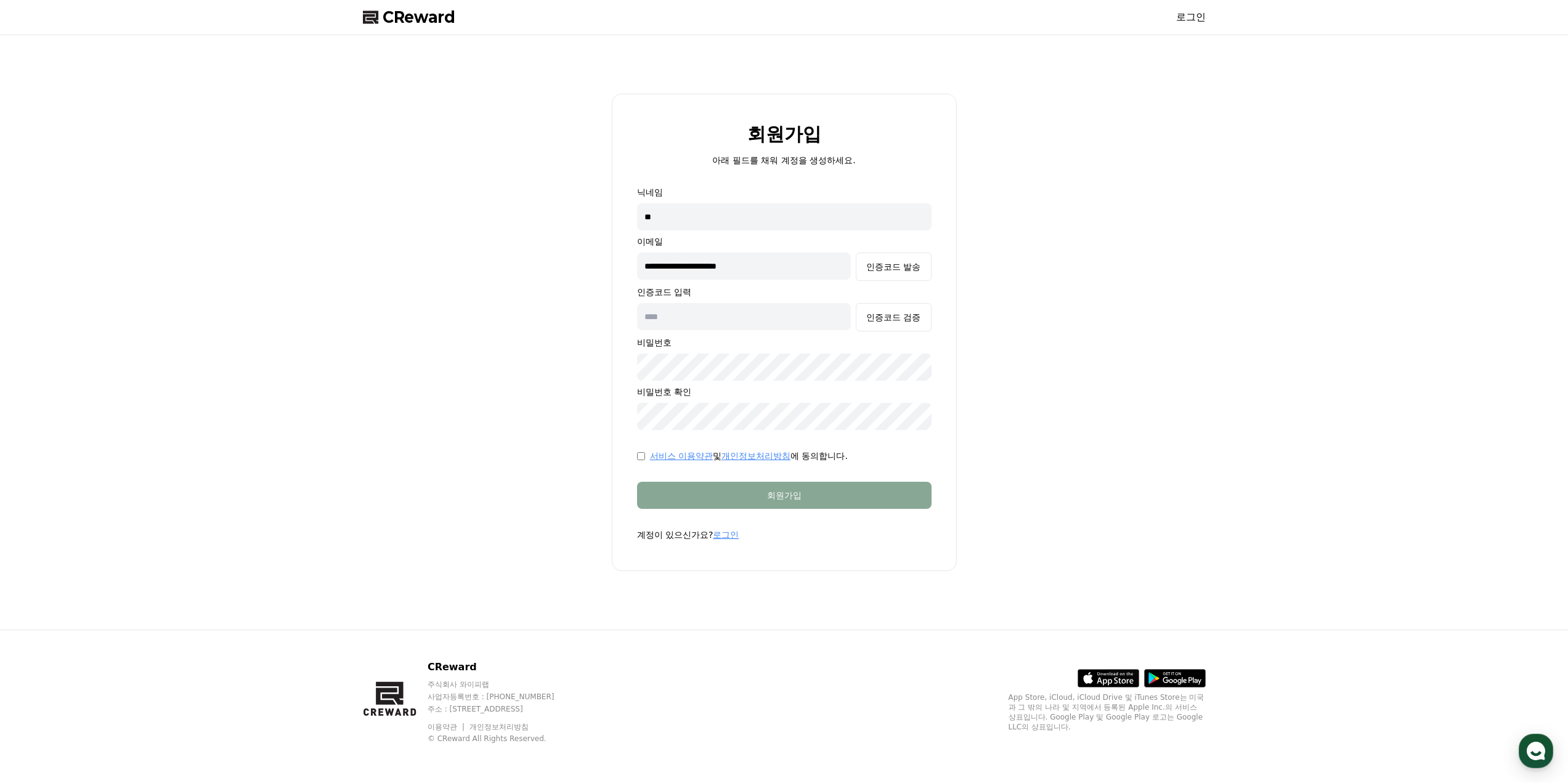
click at [709, 325] on input "text" at bounding box center [744, 316] width 215 height 27
paste input "******"
click at [862, 323] on button "인증코드 검증" at bounding box center [894, 317] width 75 height 29
click at [704, 491] on div "회원가입" at bounding box center [784, 495] width 245 height 13
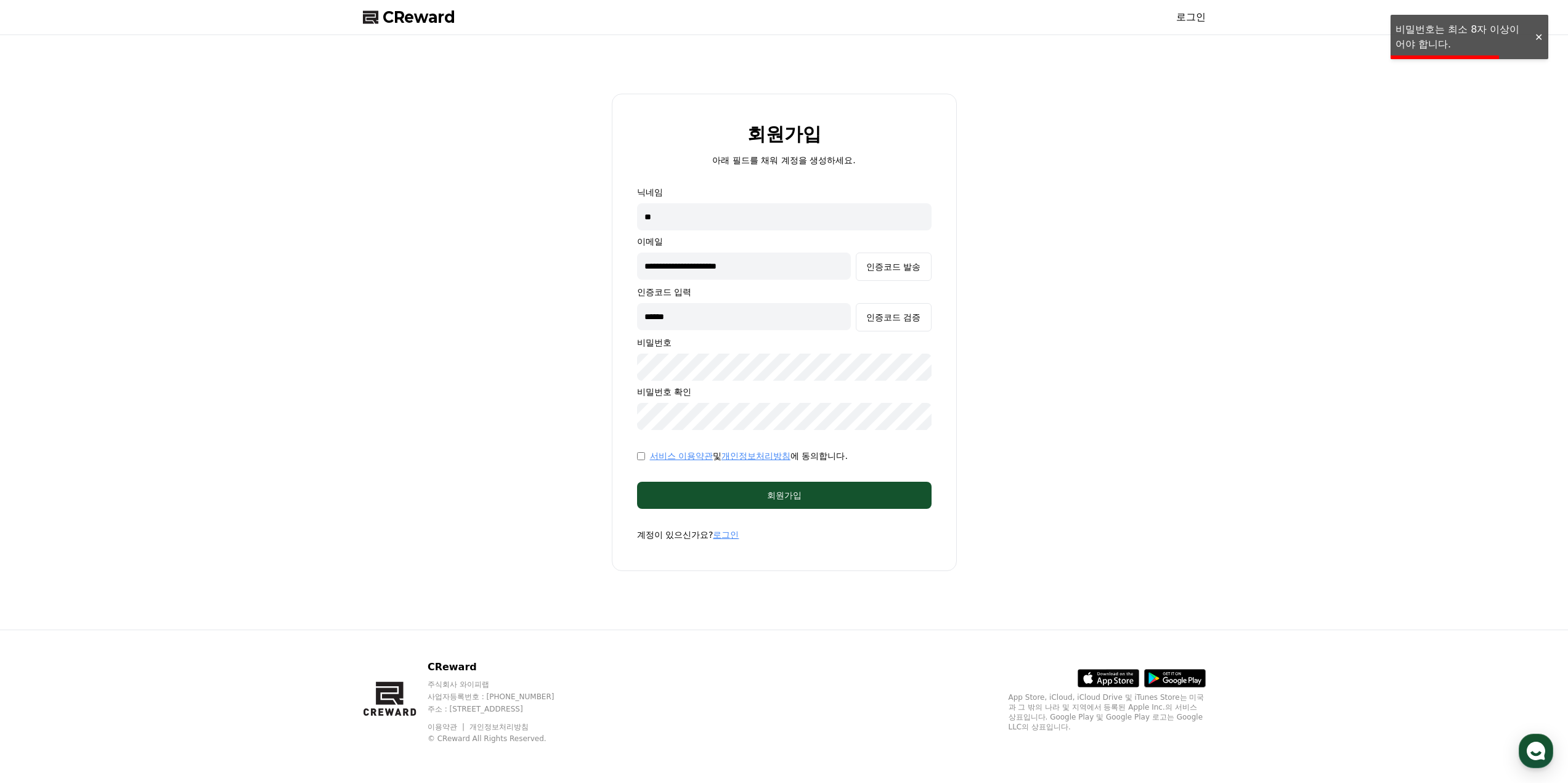
click at [372, 351] on div "**********" at bounding box center [784, 332] width 852 height 585
click at [856, 253] on button "인증코드 발송" at bounding box center [894, 267] width 75 height 29
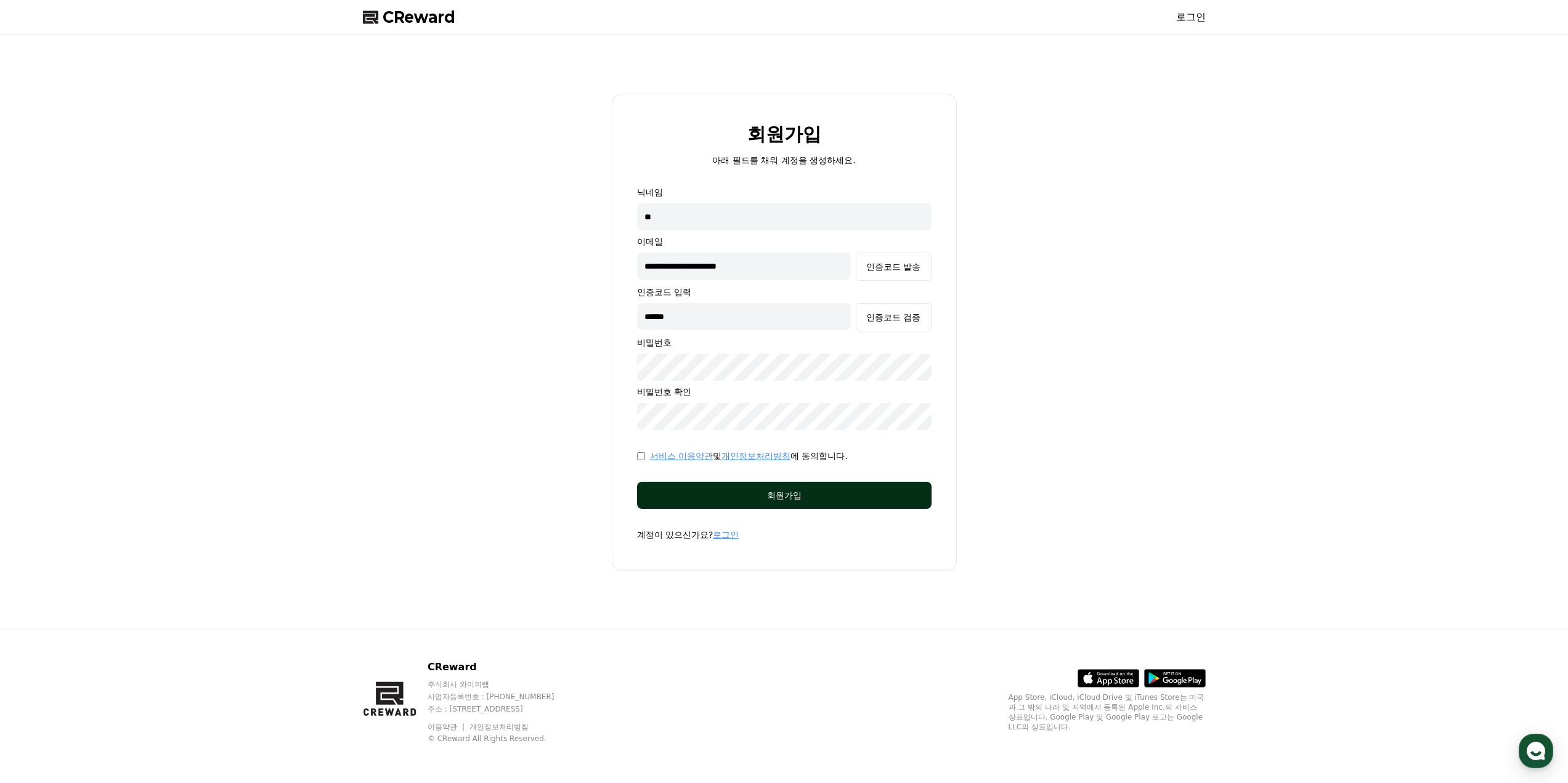
click at [824, 496] on div "회원가입" at bounding box center [784, 495] width 245 height 13
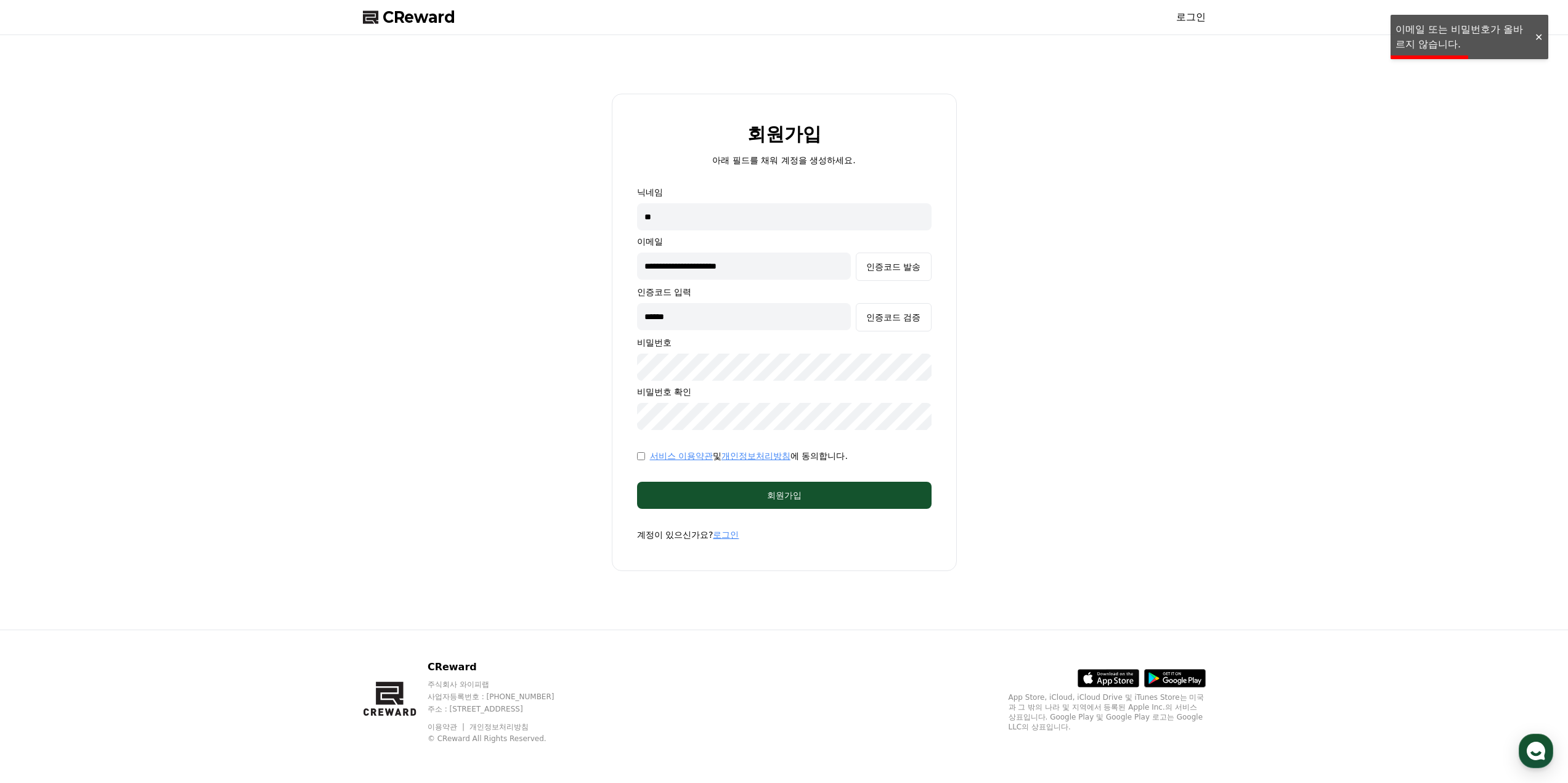
click at [723, 311] on input "******" at bounding box center [744, 316] width 215 height 27
paste input "text"
type input "******"
drag, startPoint x: 906, startPoint y: 314, endPoint x: 936, endPoint y: 334, distance: 36.1
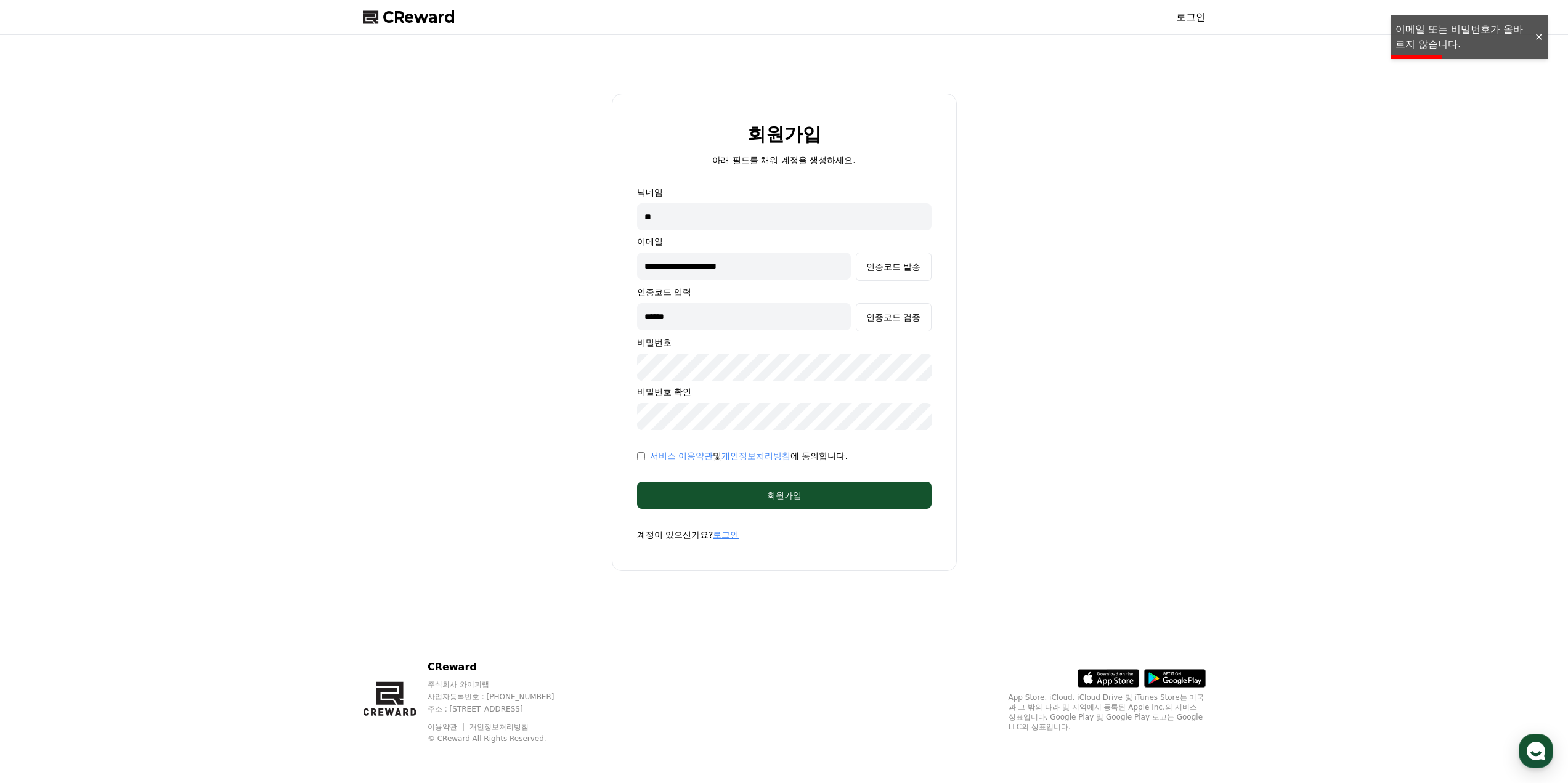
click at [905, 314] on div "인증코드 검증" at bounding box center [894, 317] width 55 height 13
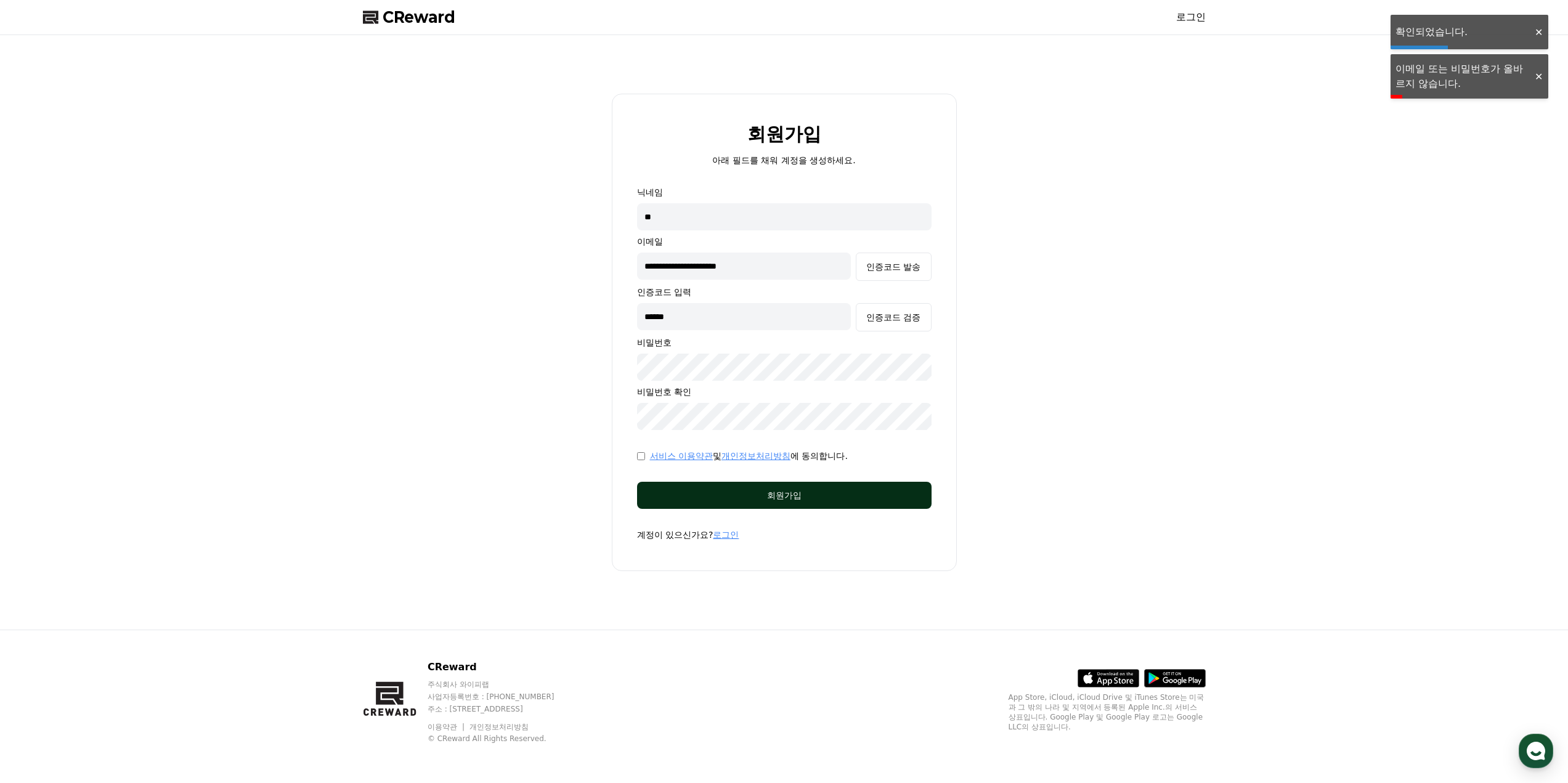
click at [853, 490] on div "회원가입" at bounding box center [784, 495] width 245 height 13
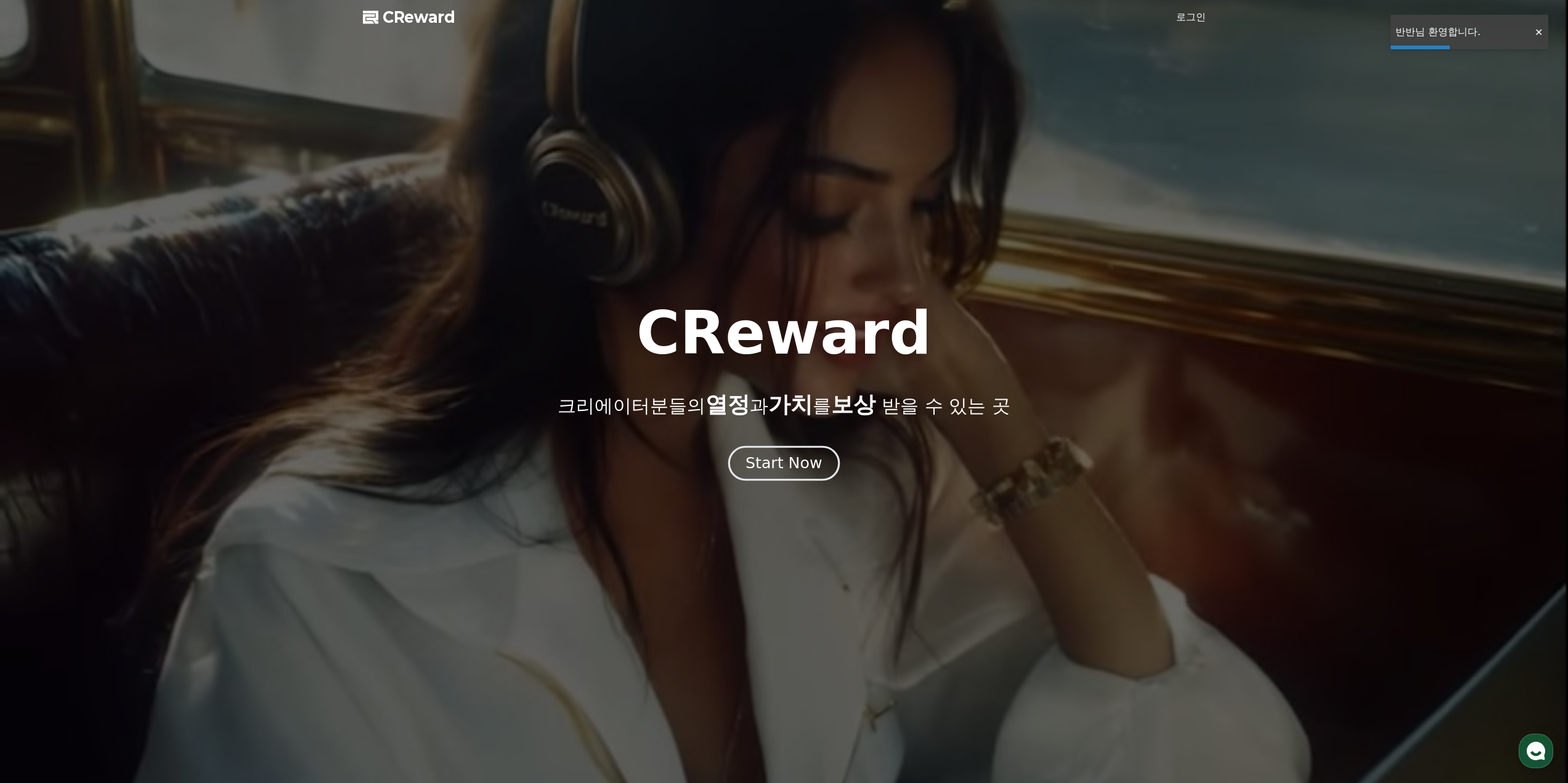
click at [791, 464] on div "Start Now" at bounding box center [783, 463] width 76 height 21
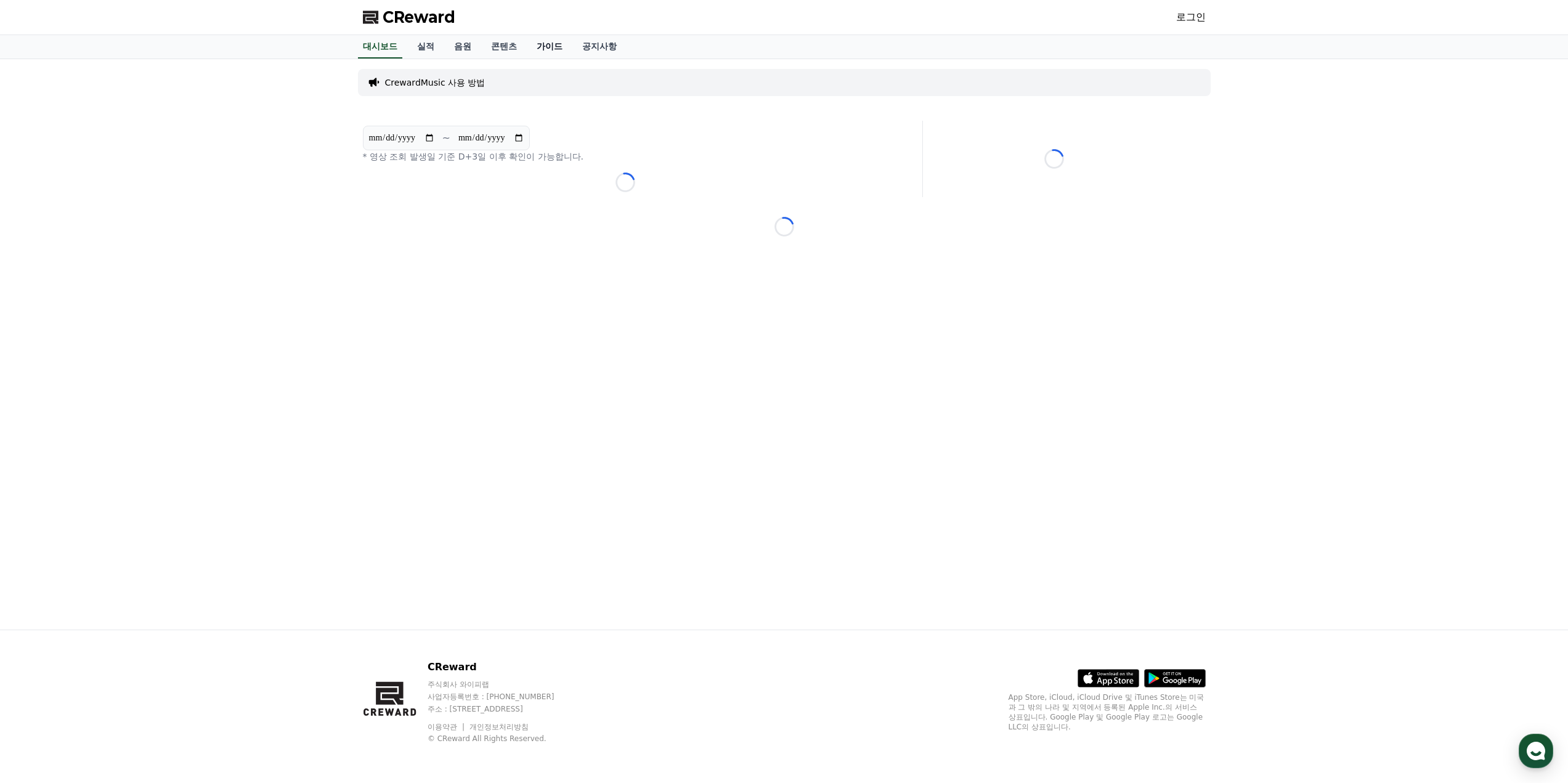
click at [544, 45] on link "가이드" at bounding box center [549, 47] width 45 height 24
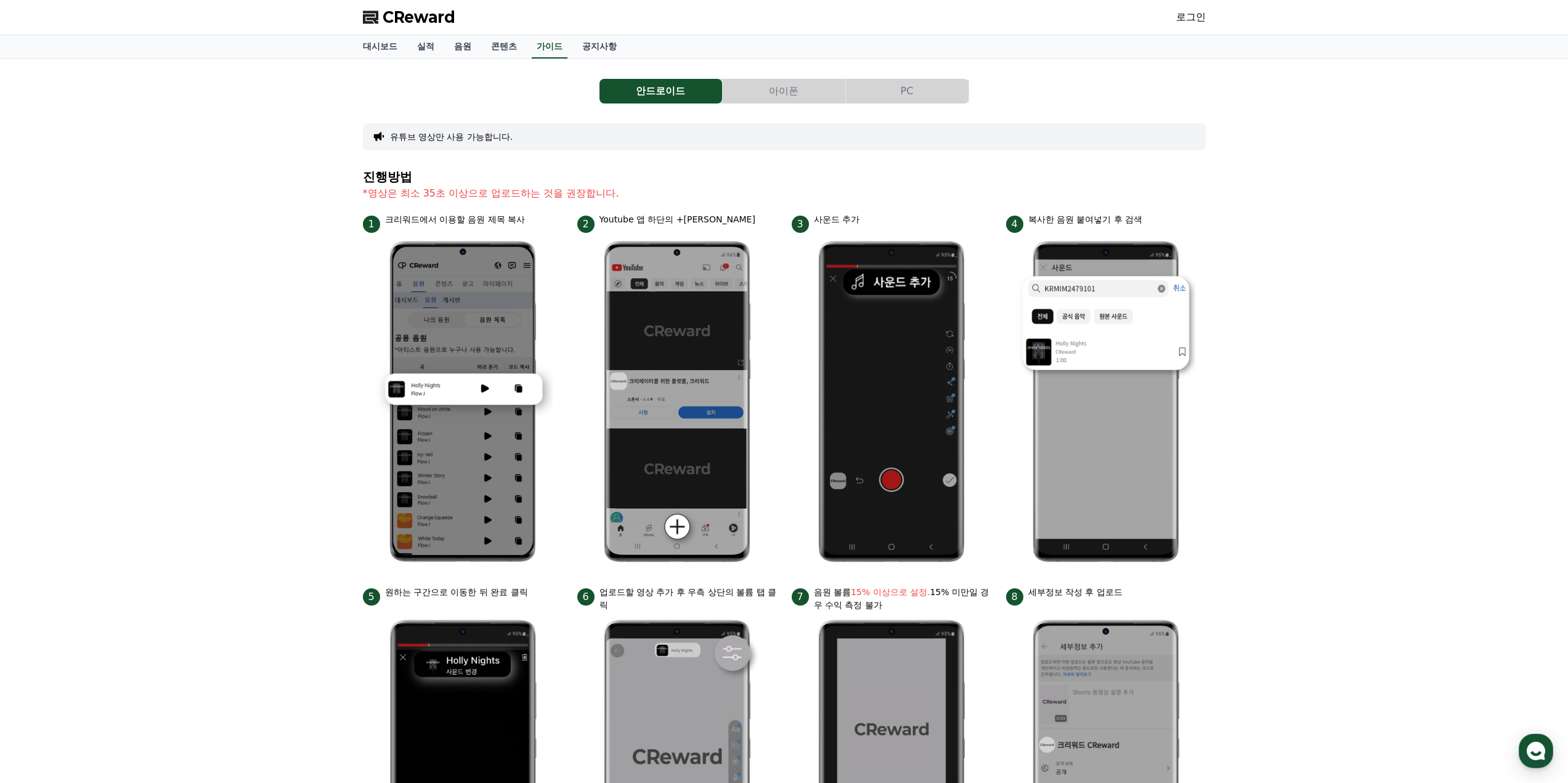
click at [899, 101] on button "PC" at bounding box center [907, 91] width 122 height 24
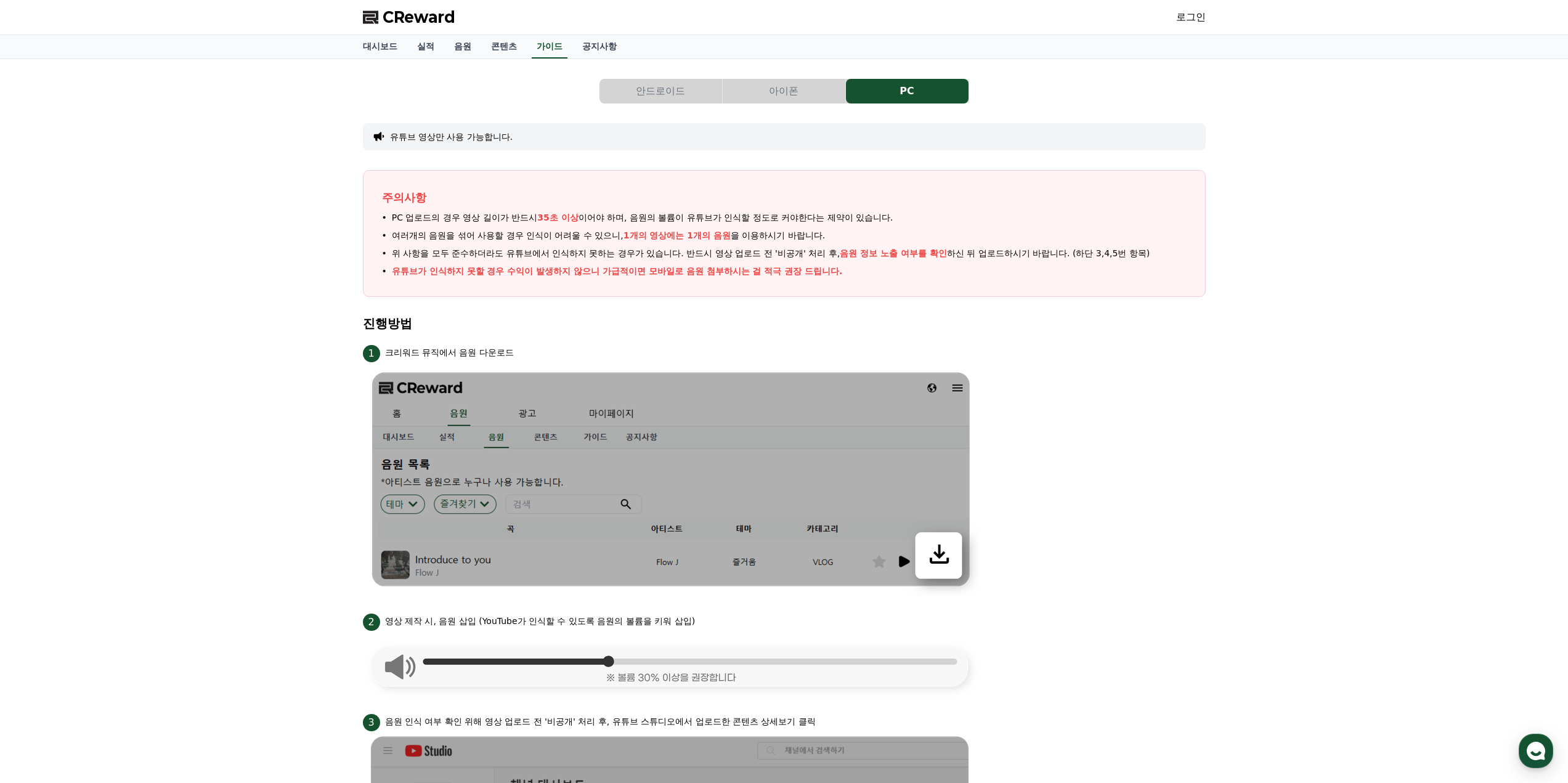
click at [806, 99] on button "아이폰" at bounding box center [783, 91] width 122 height 24
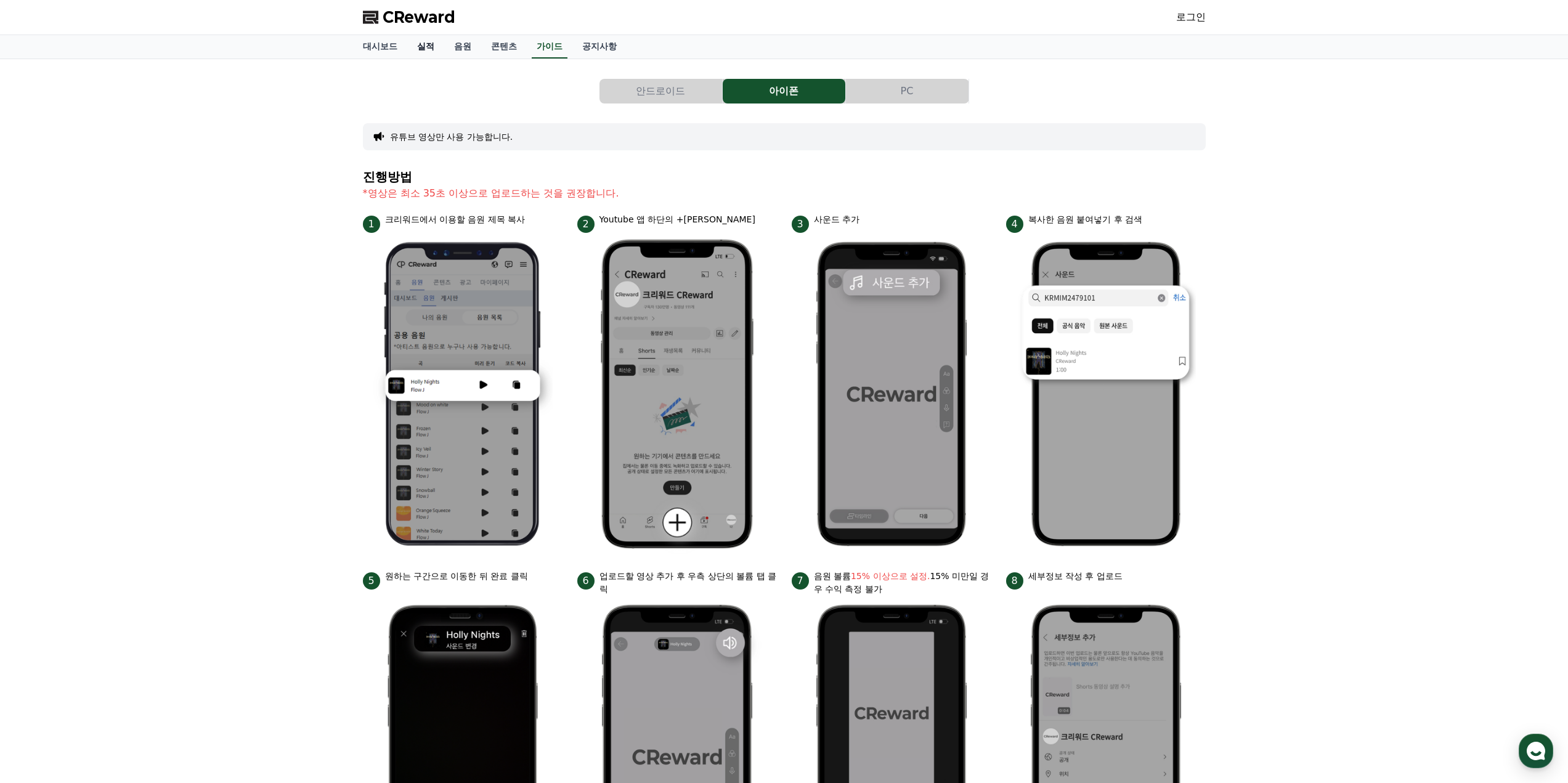
click at [419, 52] on link "실적" at bounding box center [426, 47] width 37 height 24
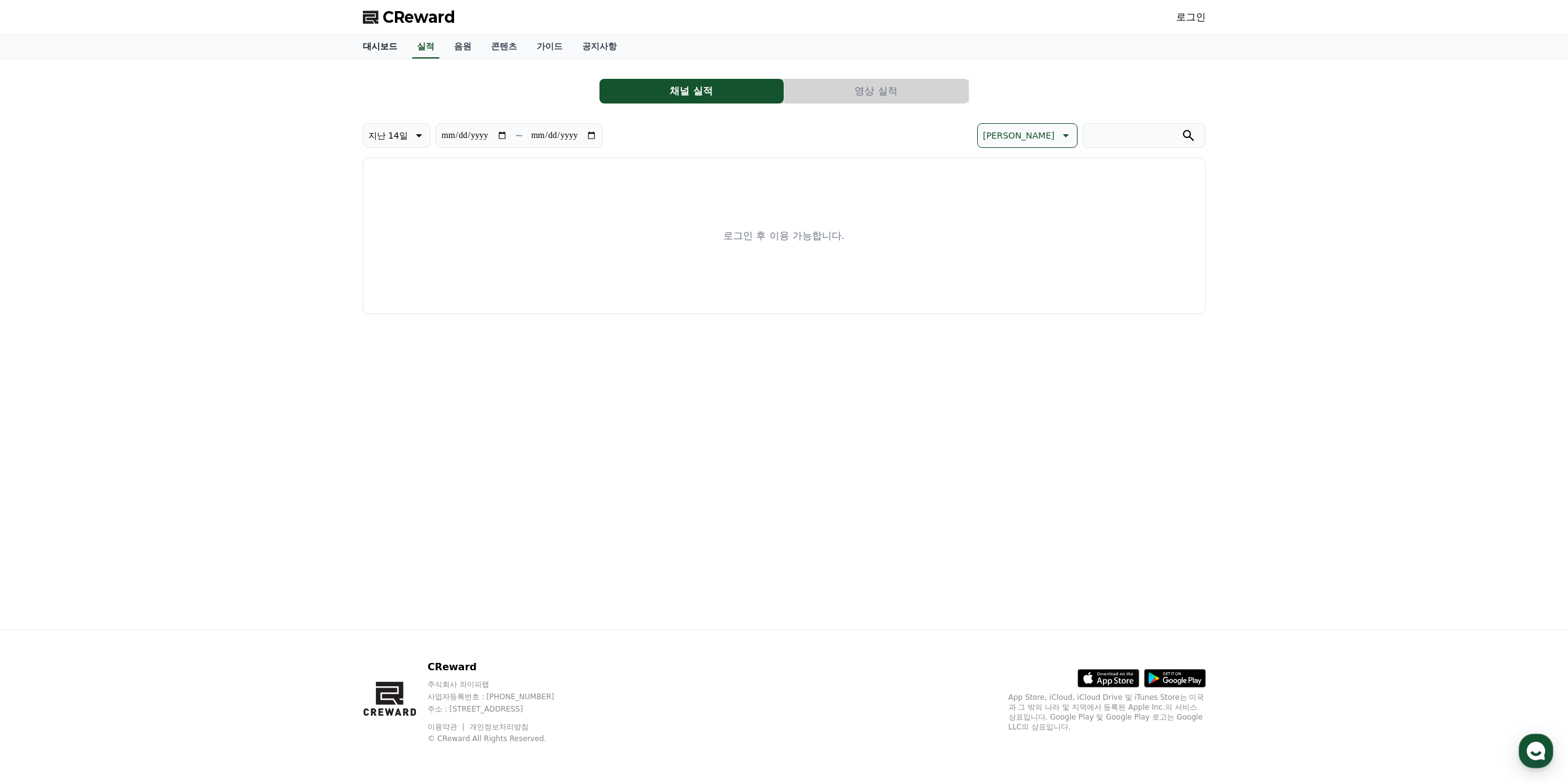
click at [380, 47] on link "대시보드" at bounding box center [380, 47] width 55 height 24
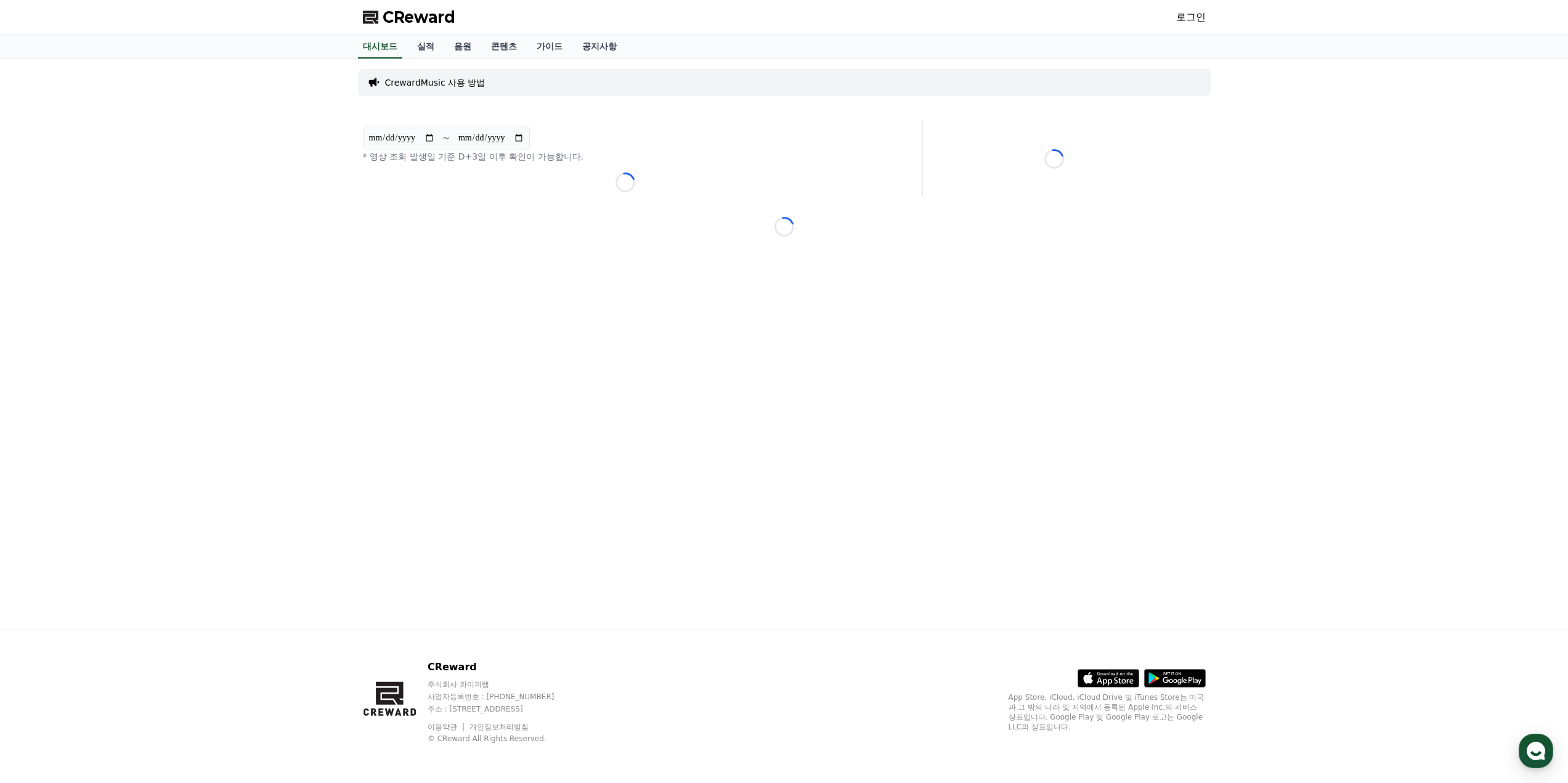
click at [1208, 18] on div "CReward 로그인" at bounding box center [784, 17] width 862 height 34
click at [1193, 16] on link "로그인" at bounding box center [1191, 17] width 29 height 15
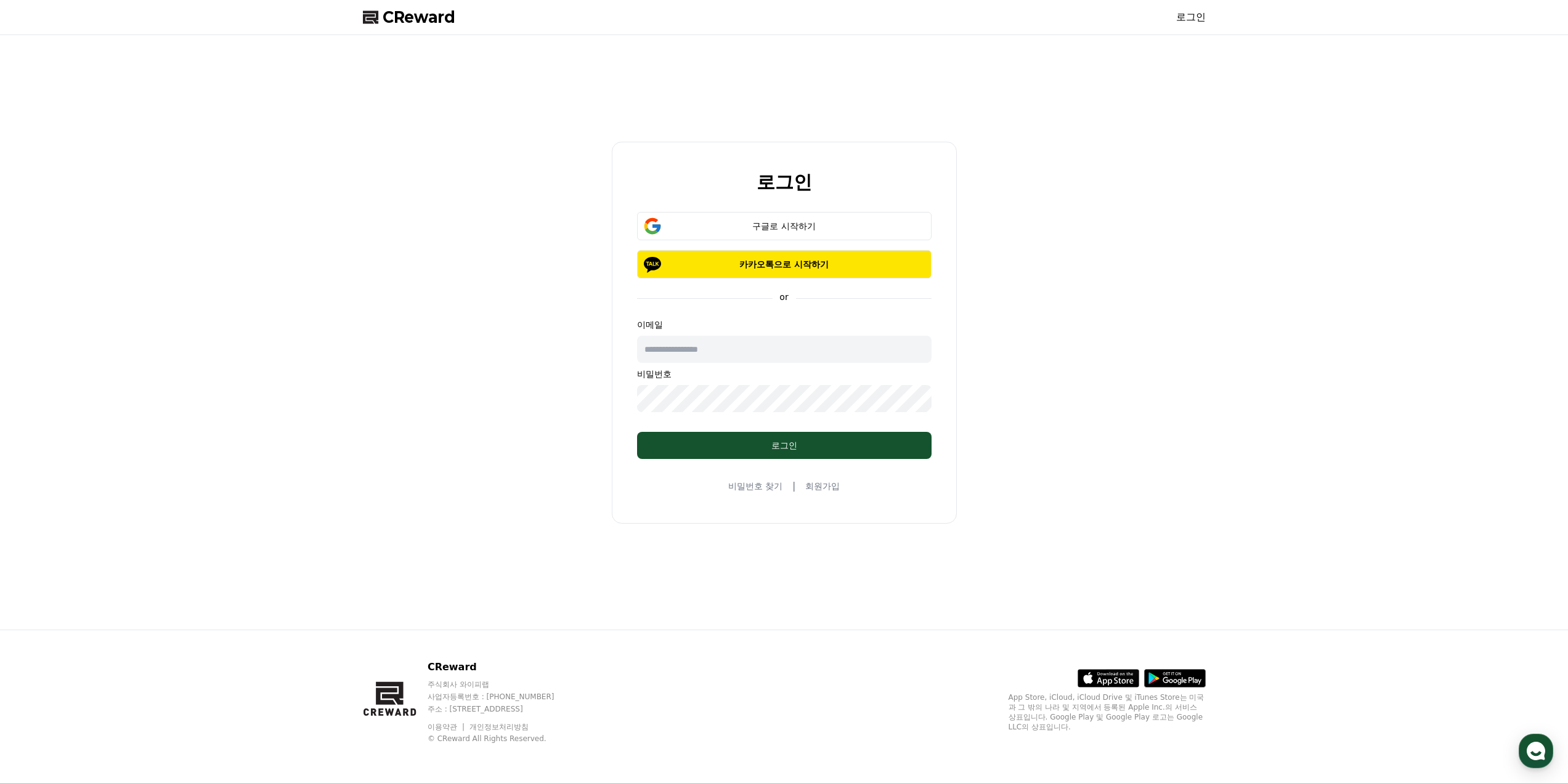
click at [787, 358] on input "text" at bounding box center [784, 349] width 294 height 27
type input "**********"
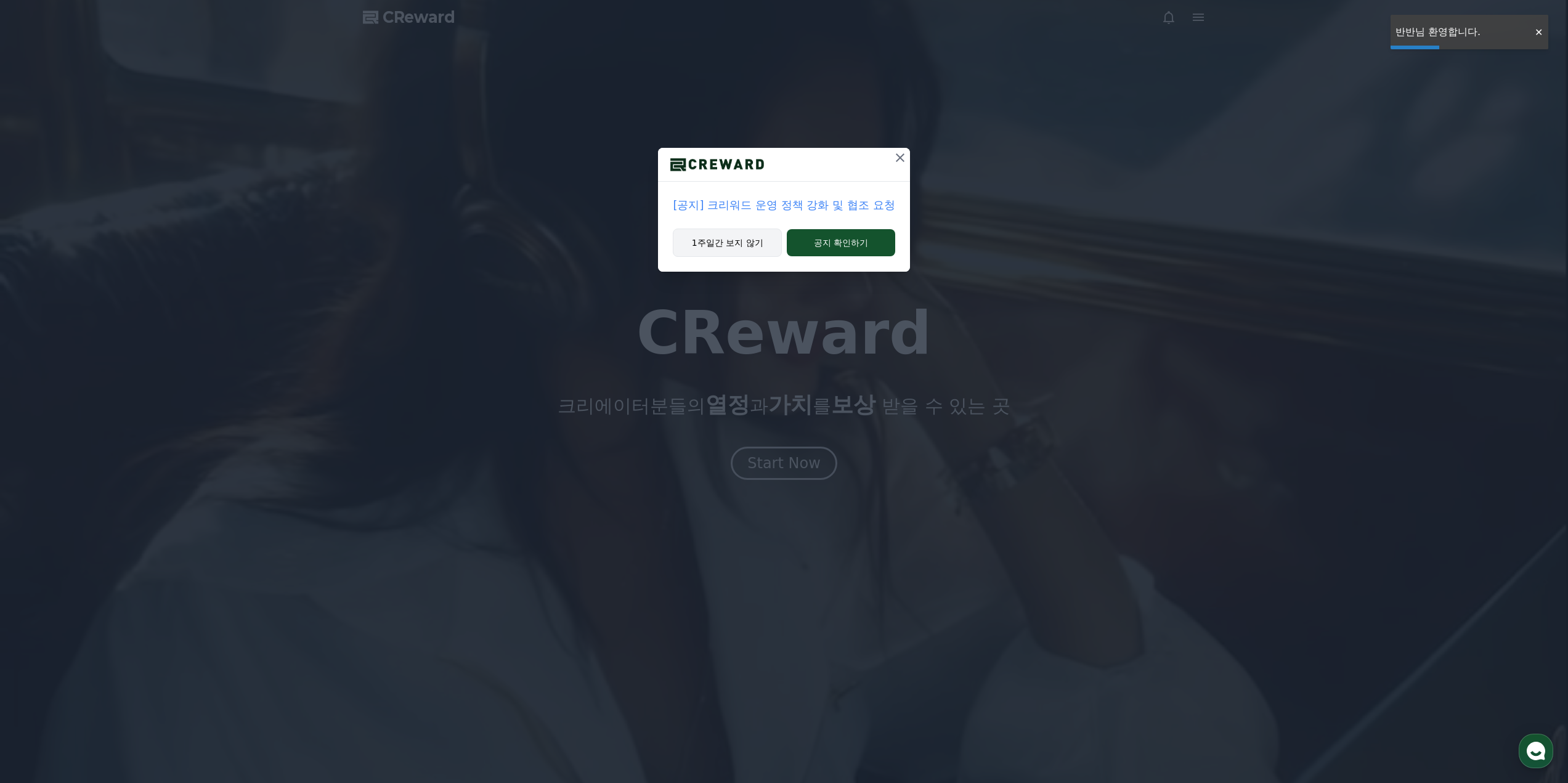
click at [723, 244] on button "1주일간 보지 않기" at bounding box center [727, 242] width 109 height 29
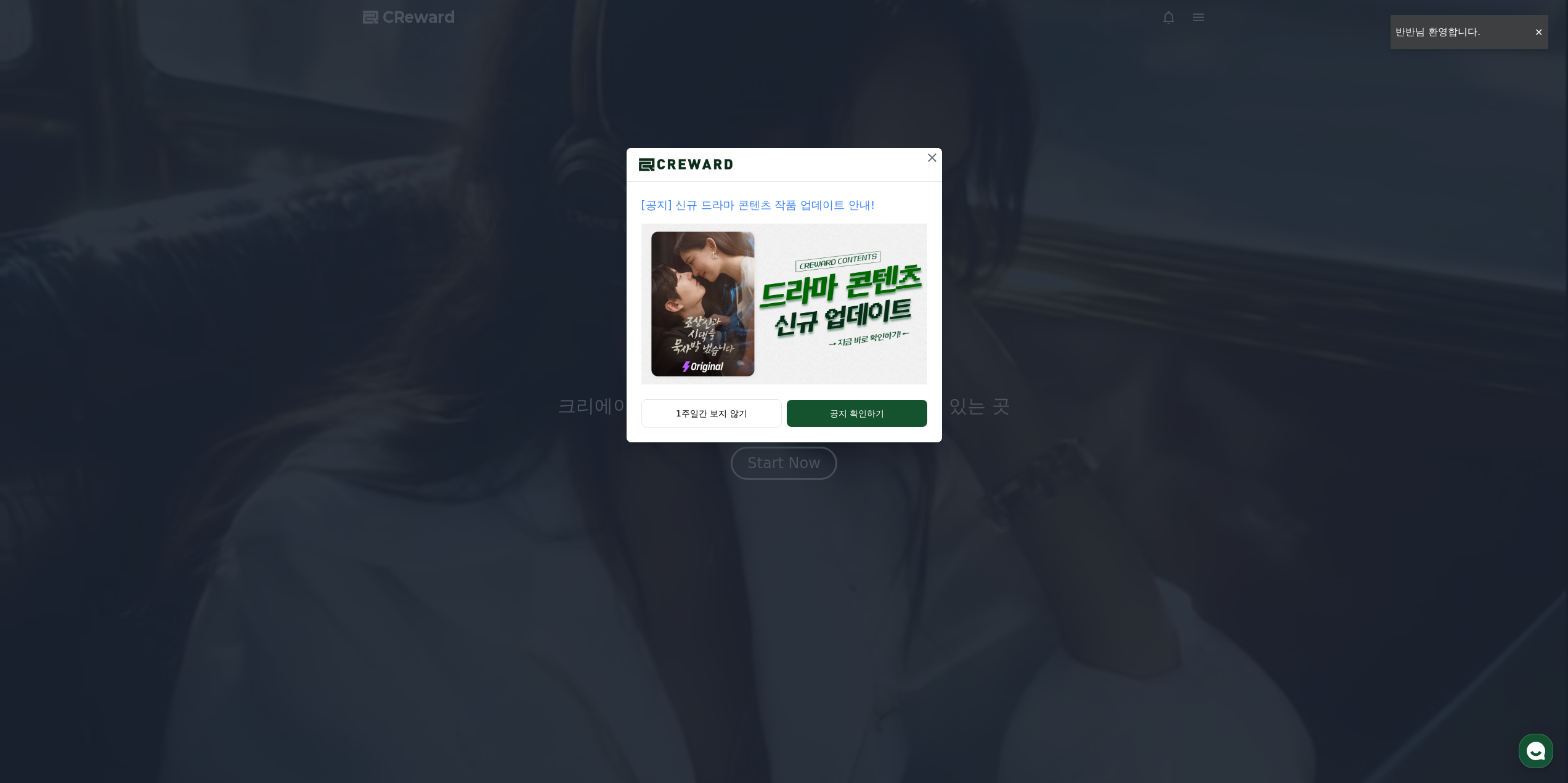
drag, startPoint x: 726, startPoint y: 416, endPoint x: 772, endPoint y: 448, distance: 56.0
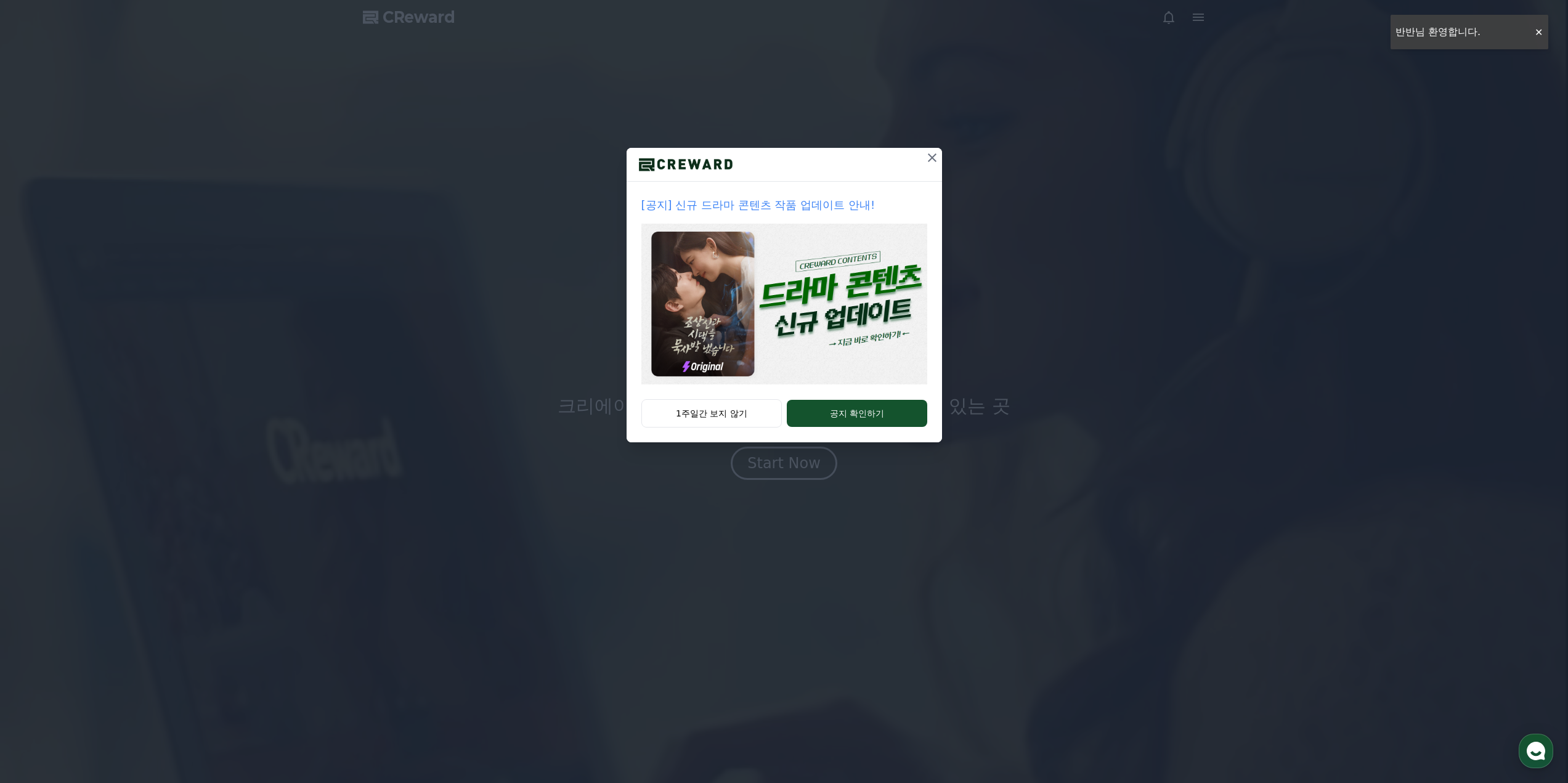
click at [726, 417] on button "1주일간 보지 않기" at bounding box center [712, 413] width 141 height 29
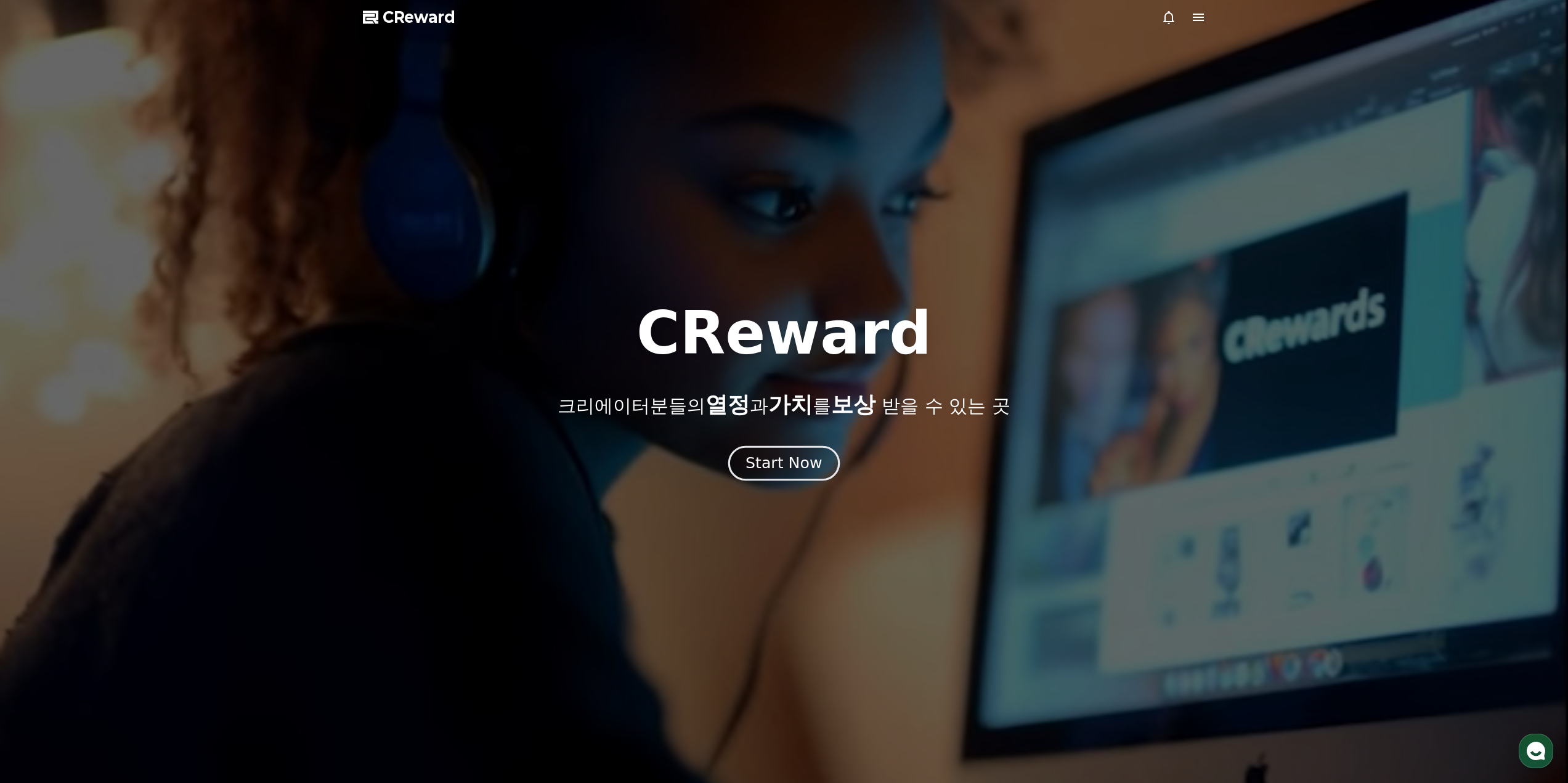
click at [764, 461] on div "Start Now" at bounding box center [783, 463] width 76 height 21
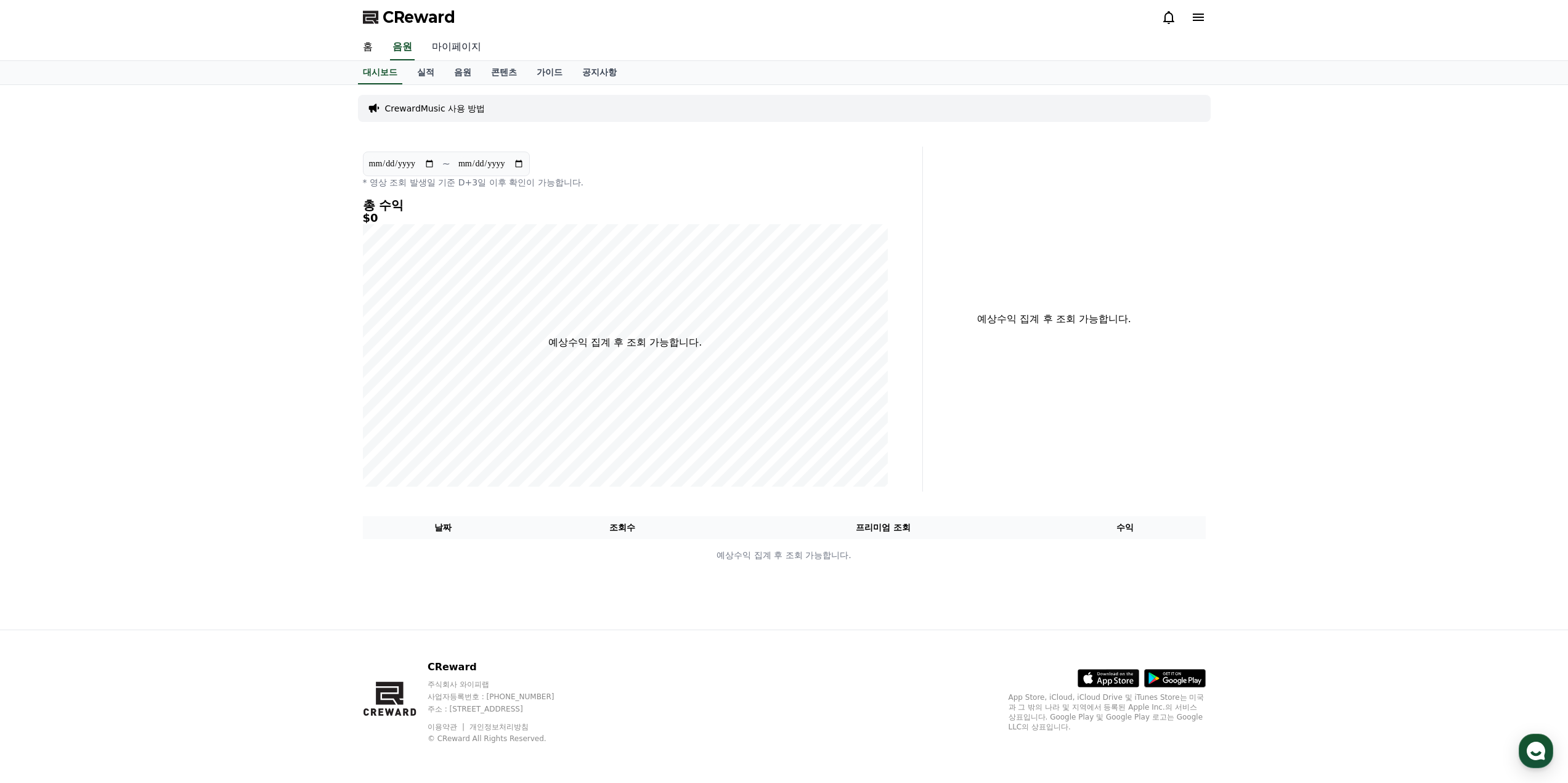
click at [451, 44] on link "마이페이지" at bounding box center [456, 47] width 69 height 26
select select "**********"
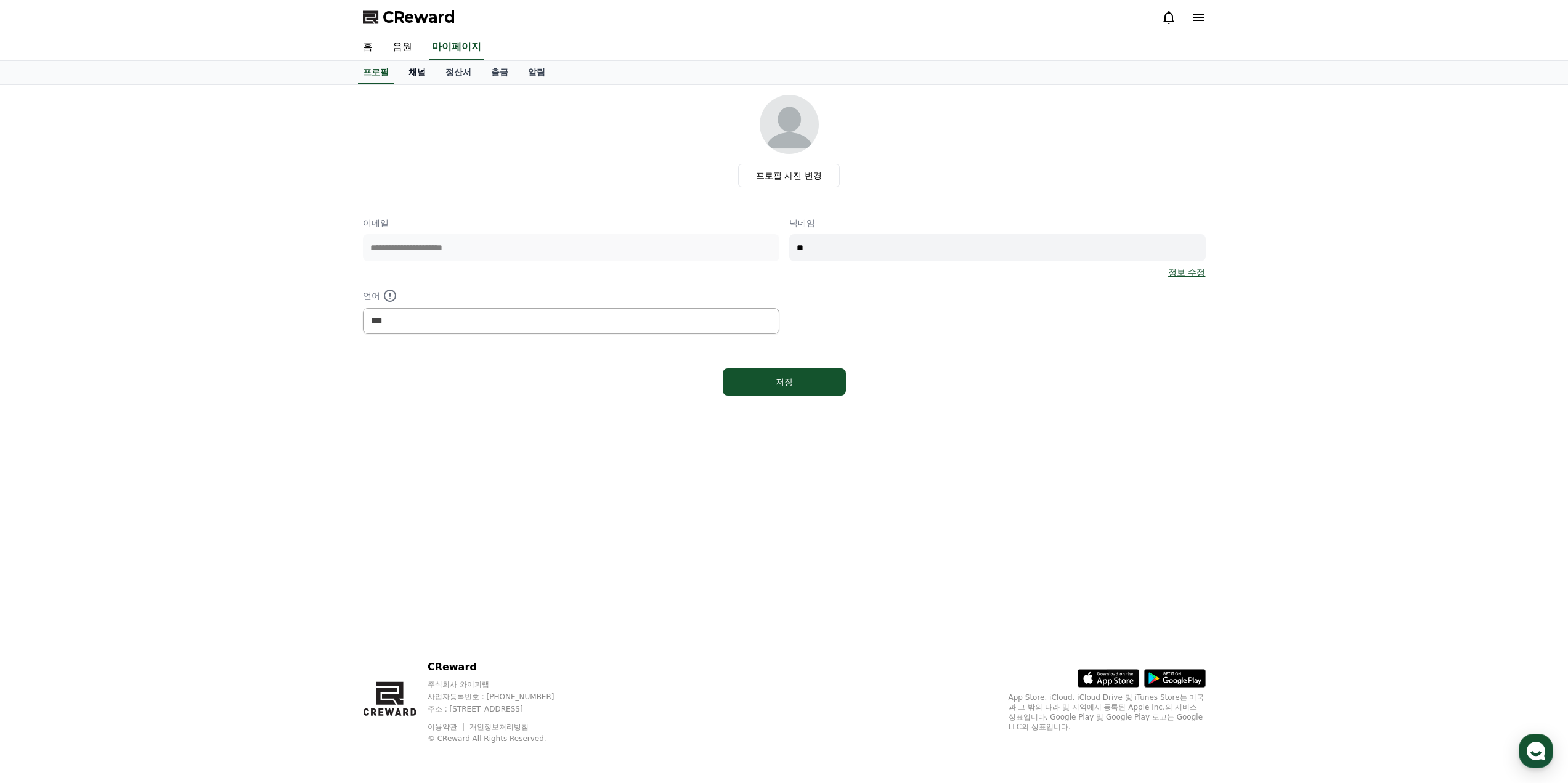
click at [419, 75] on link "채널" at bounding box center [416, 73] width 37 height 24
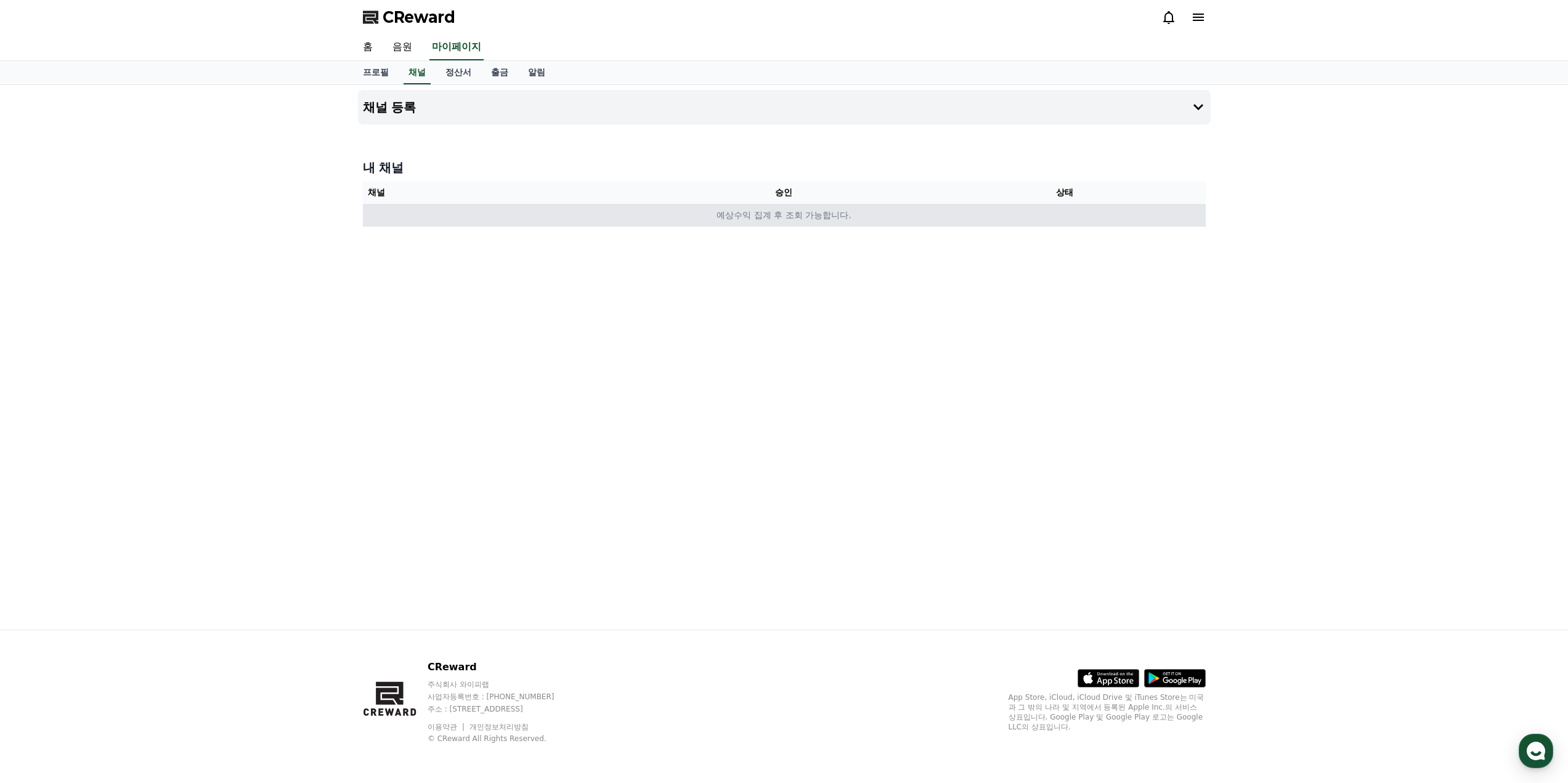
click at [783, 222] on td "예상수익 집계 후 조회 가능합니다." at bounding box center [784, 215] width 843 height 23
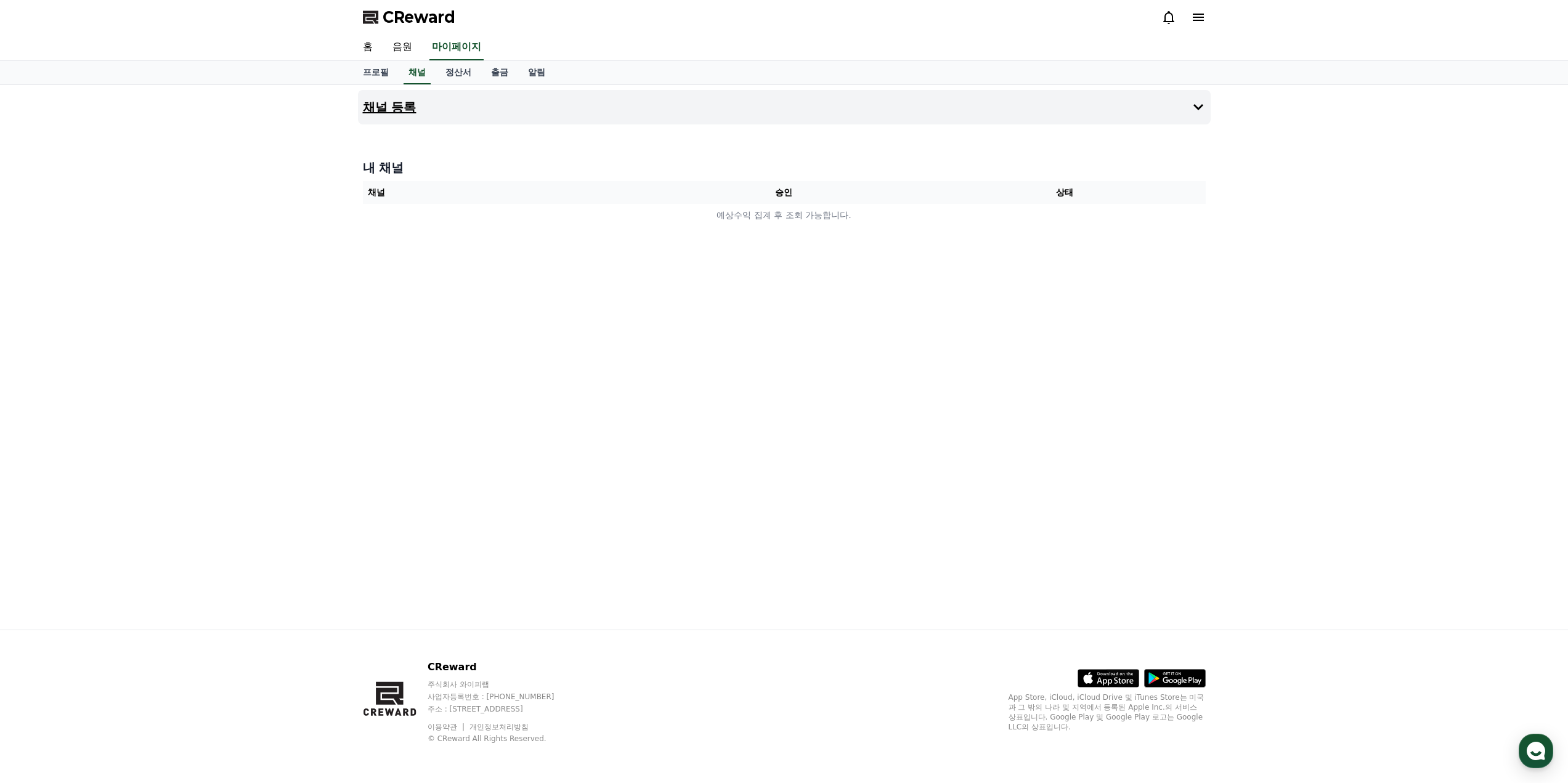
click at [529, 103] on button "채널 등록" at bounding box center [784, 107] width 852 height 34
